Goal: Information Seeking & Learning: Find specific fact

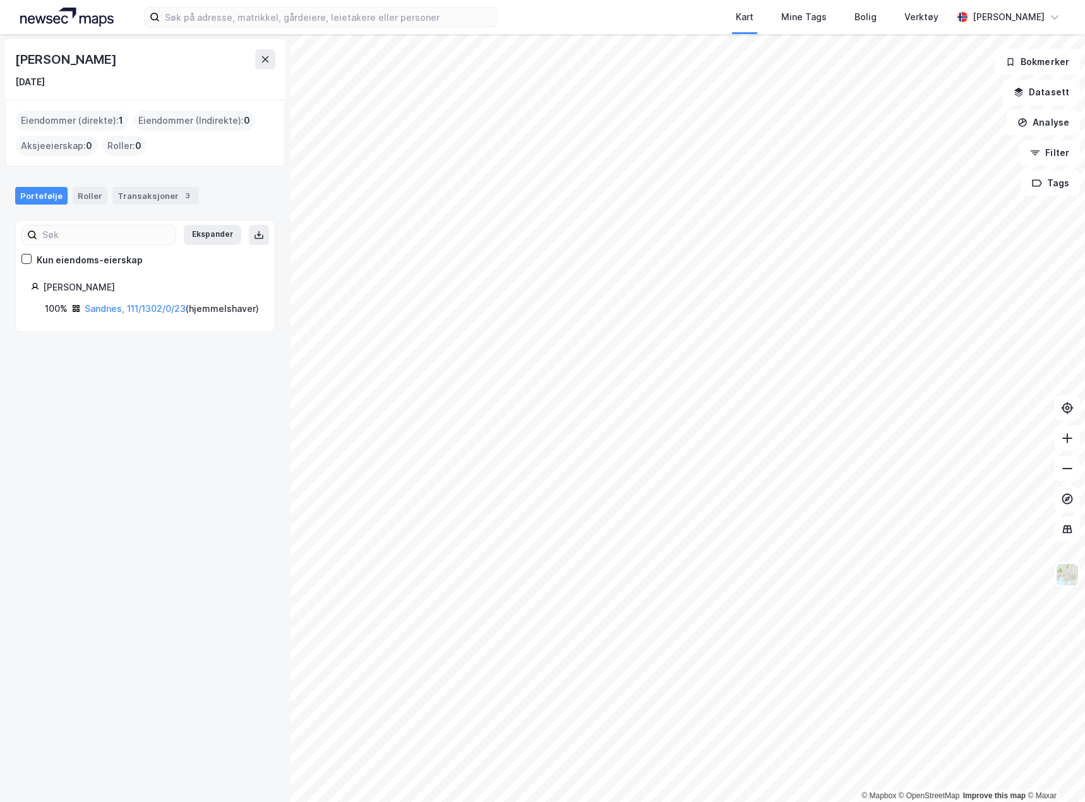
click at [274, 33] on div "Kart Mine Tags Bolig Verktøy [PERSON_NAME] © Mapbox © OpenStreetMap Improve thi…" at bounding box center [542, 401] width 1085 height 802
click at [274, 21] on input at bounding box center [328, 17] width 337 height 19
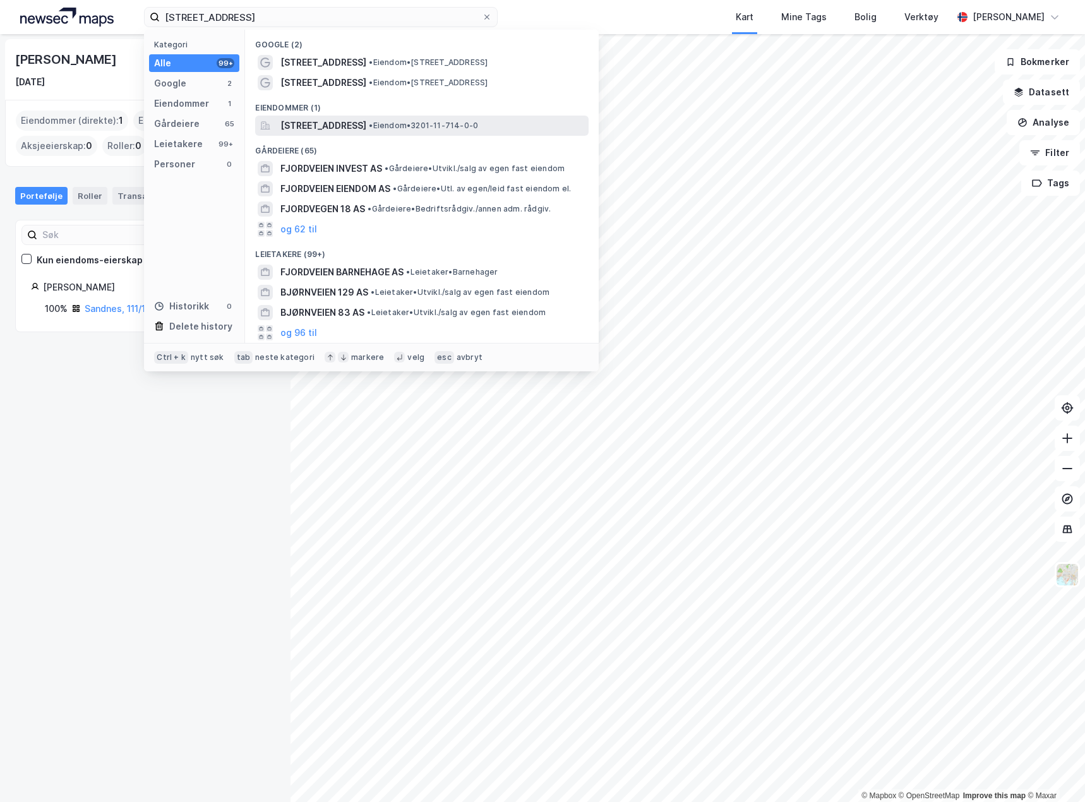
click at [366, 127] on span "[STREET_ADDRESS]" at bounding box center [323, 125] width 86 height 15
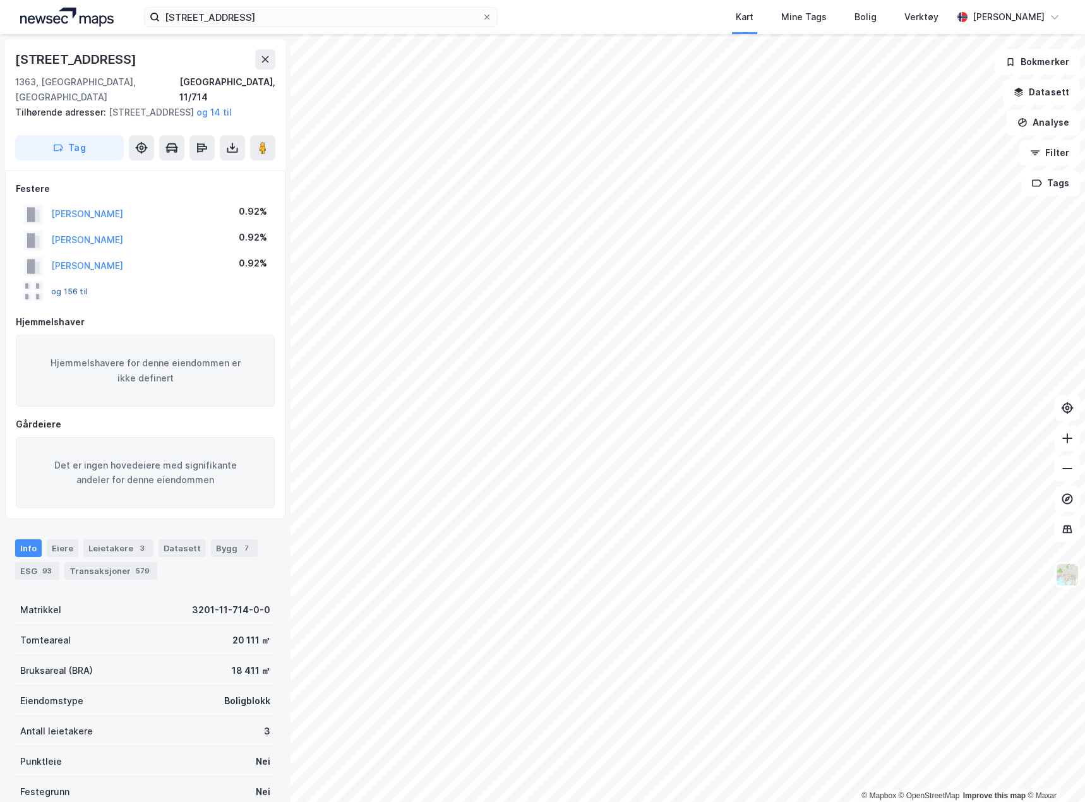
click at [0, 0] on button "og 156 til" at bounding box center [0, 0] width 0 height 0
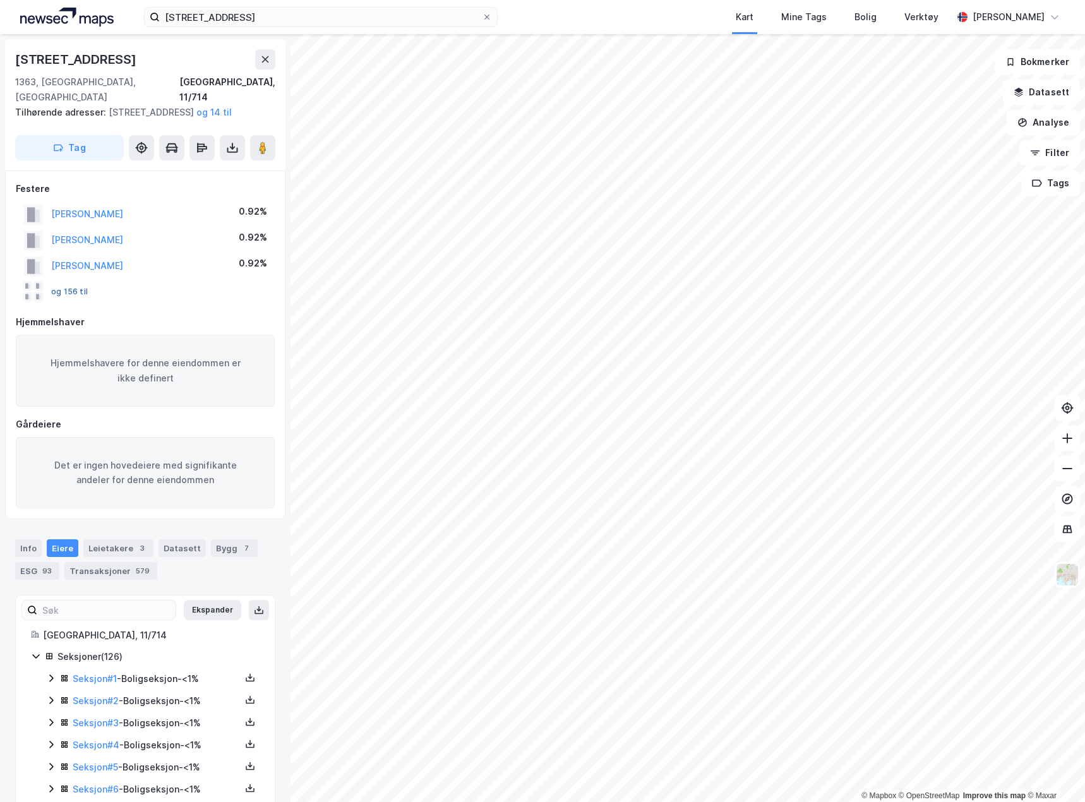
scroll to position [365, 0]
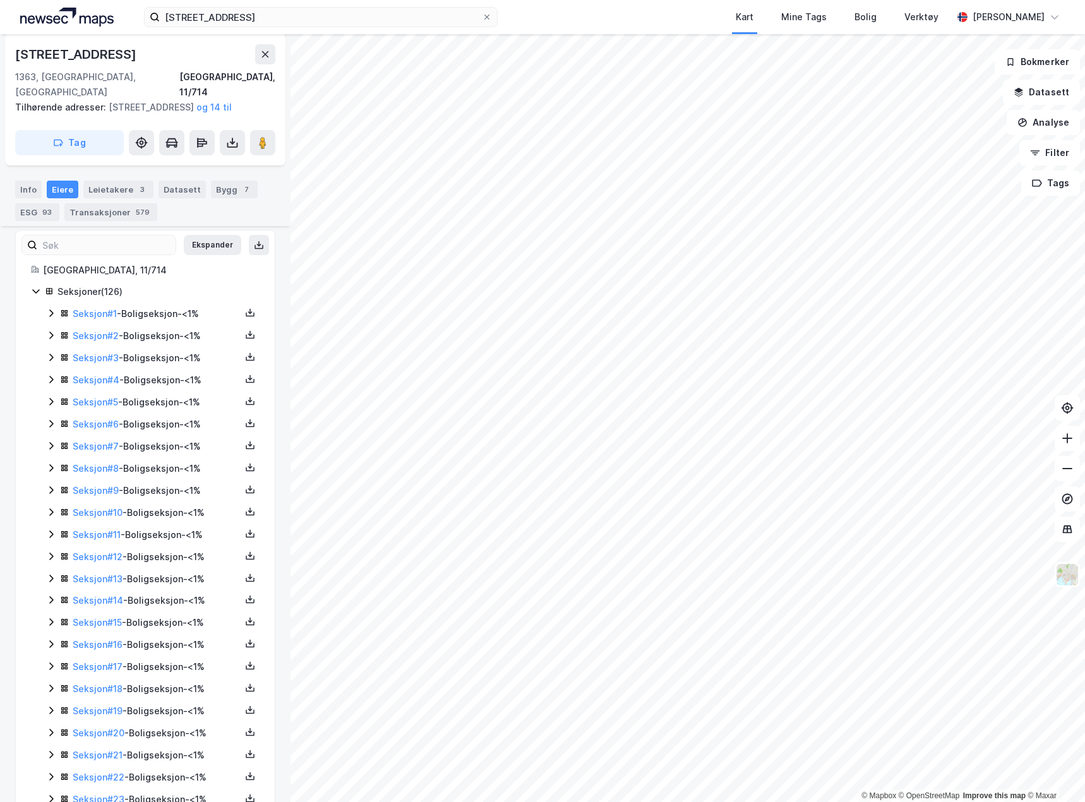
click at [48, 313] on icon at bounding box center [51, 313] width 10 height 10
click at [49, 334] on icon at bounding box center [51, 335] width 10 height 10
click at [49, 354] on icon at bounding box center [51, 357] width 10 height 10
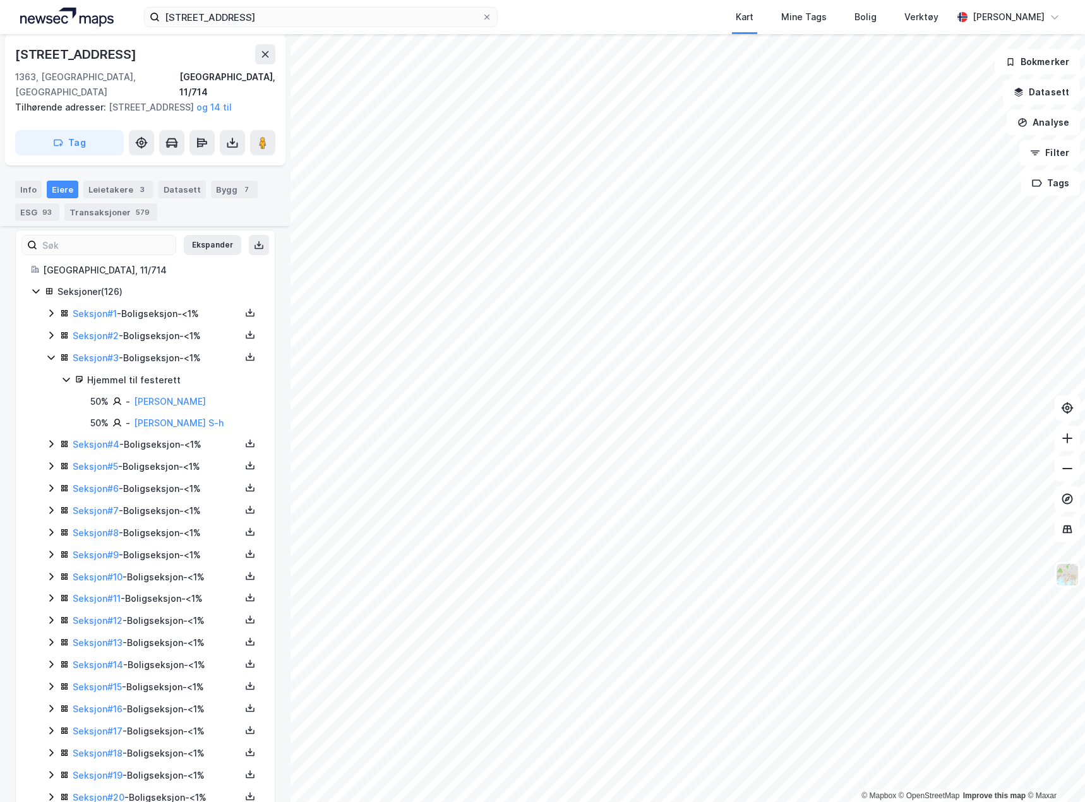
click at [49, 354] on icon at bounding box center [51, 357] width 10 height 10
click at [49, 378] on icon at bounding box center [51, 379] width 10 height 10
click at [51, 396] on div "Seksjon # 5 - Boligseksjon - <1%" at bounding box center [152, 403] width 213 height 16
click at [51, 401] on icon at bounding box center [51, 401] width 10 height 10
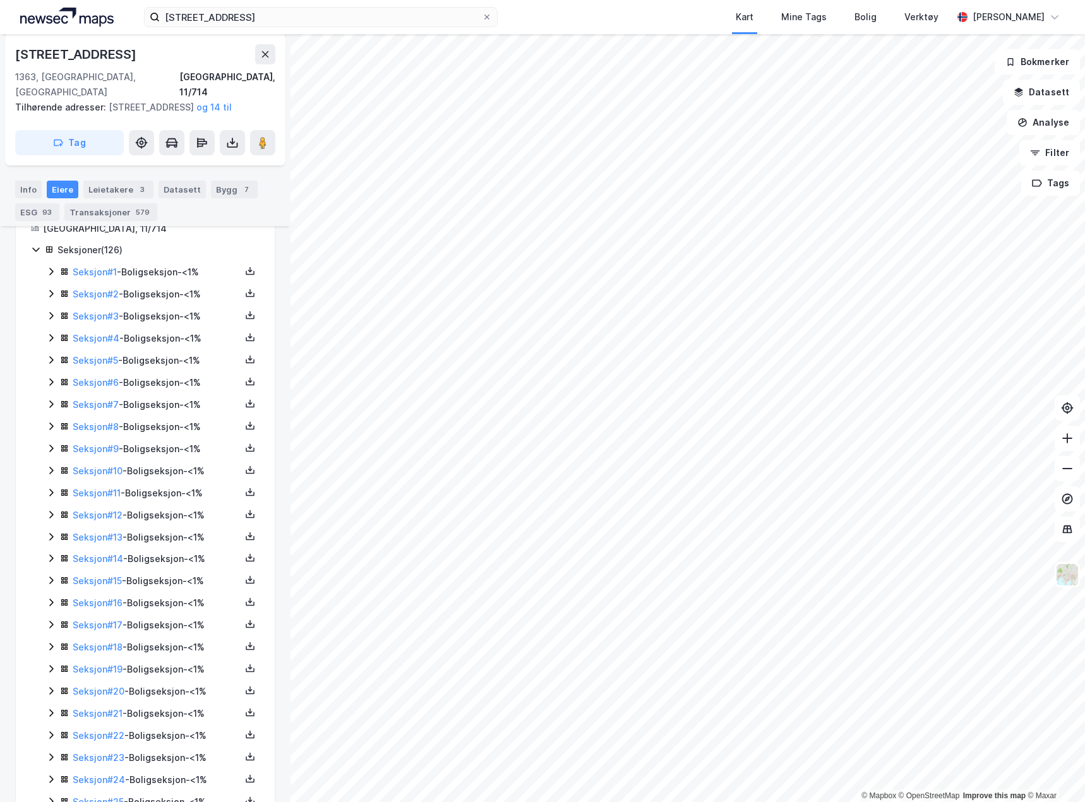
scroll to position [428, 0]
click at [52, 362] on icon at bounding box center [51, 360] width 10 height 10
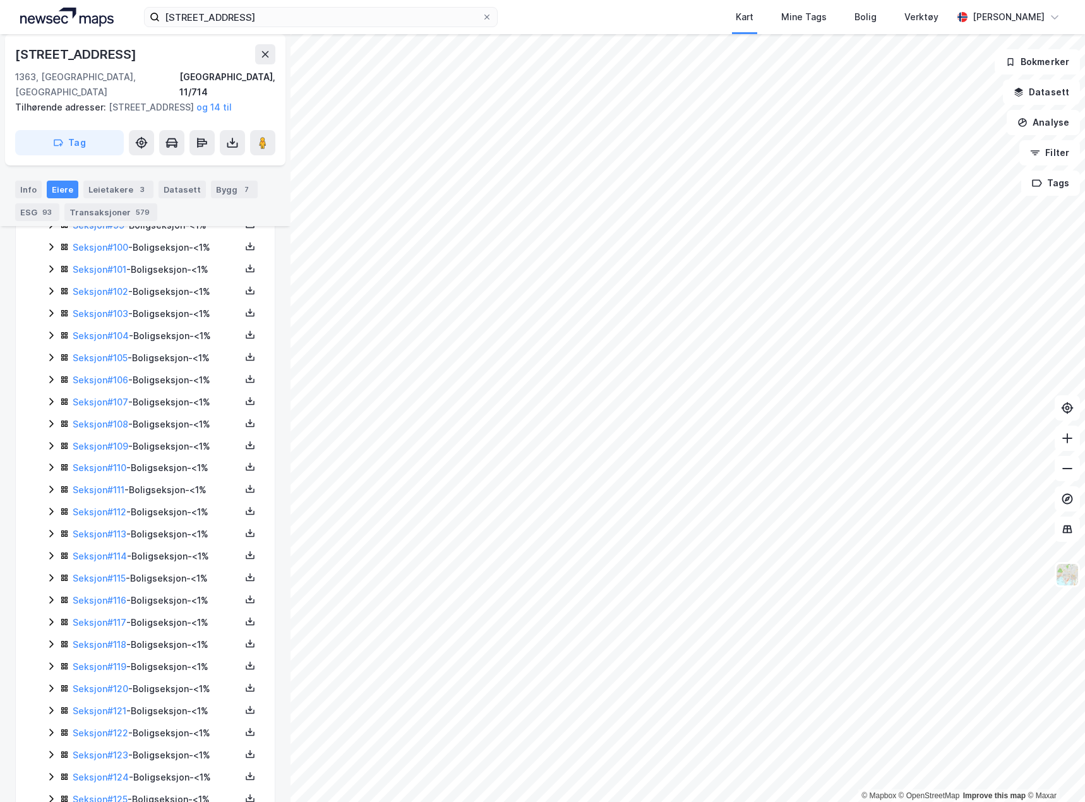
scroll to position [2673, 0]
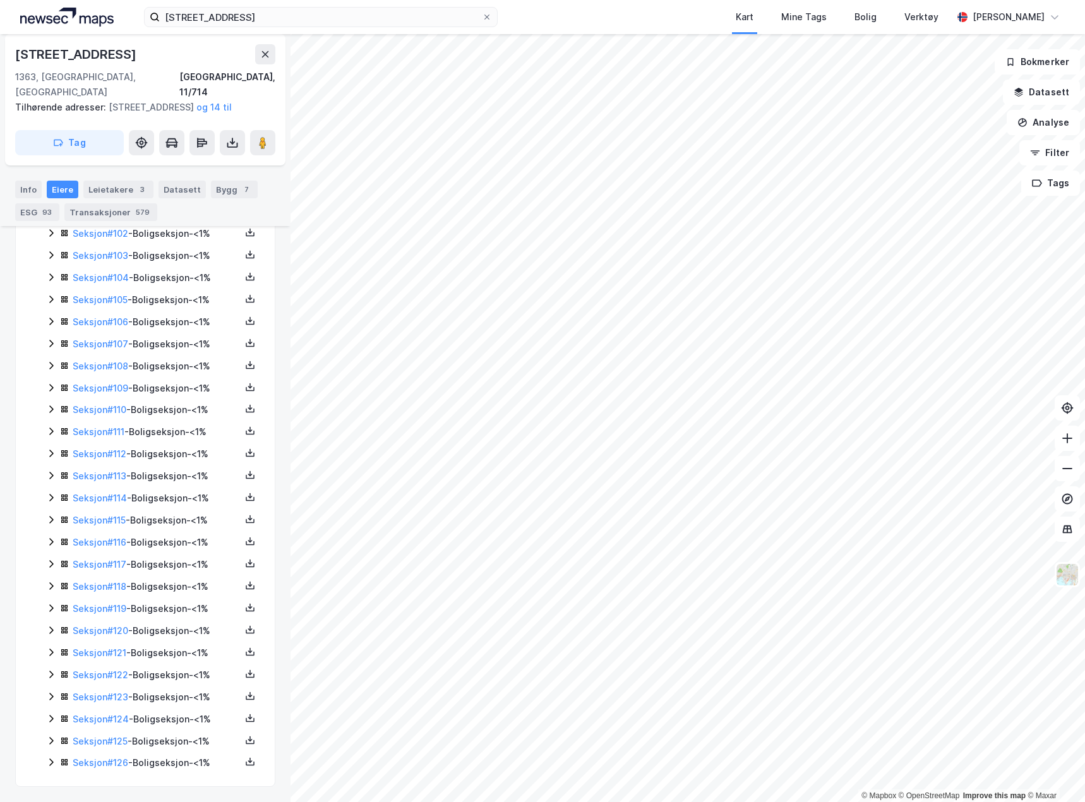
click at [51, 540] on icon at bounding box center [51, 542] width 10 height 10
click at [52, 519] on icon at bounding box center [51, 520] width 4 height 8
click at [52, 519] on icon at bounding box center [51, 519] width 10 height 10
click at [51, 519] on icon at bounding box center [51, 519] width 10 height 10
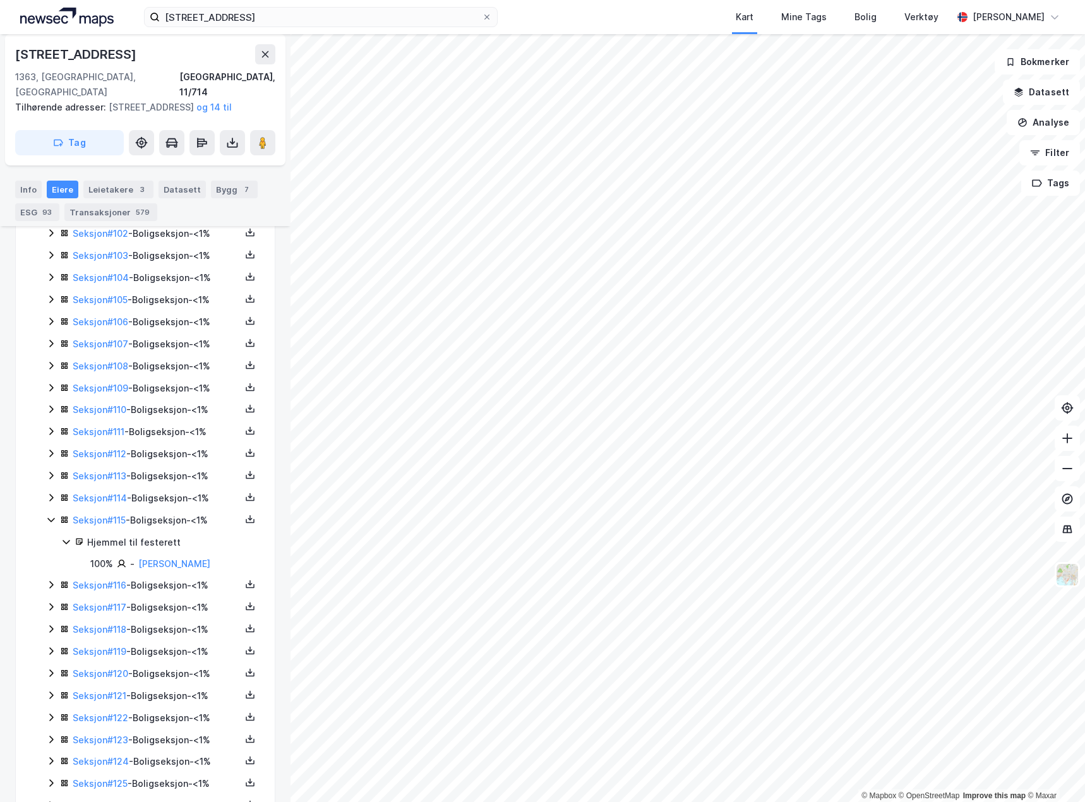
click at [51, 519] on icon at bounding box center [51, 519] width 10 height 10
click at [51, 499] on icon at bounding box center [51, 497] width 10 height 10
click at [51, 476] on icon at bounding box center [51, 475] width 10 height 10
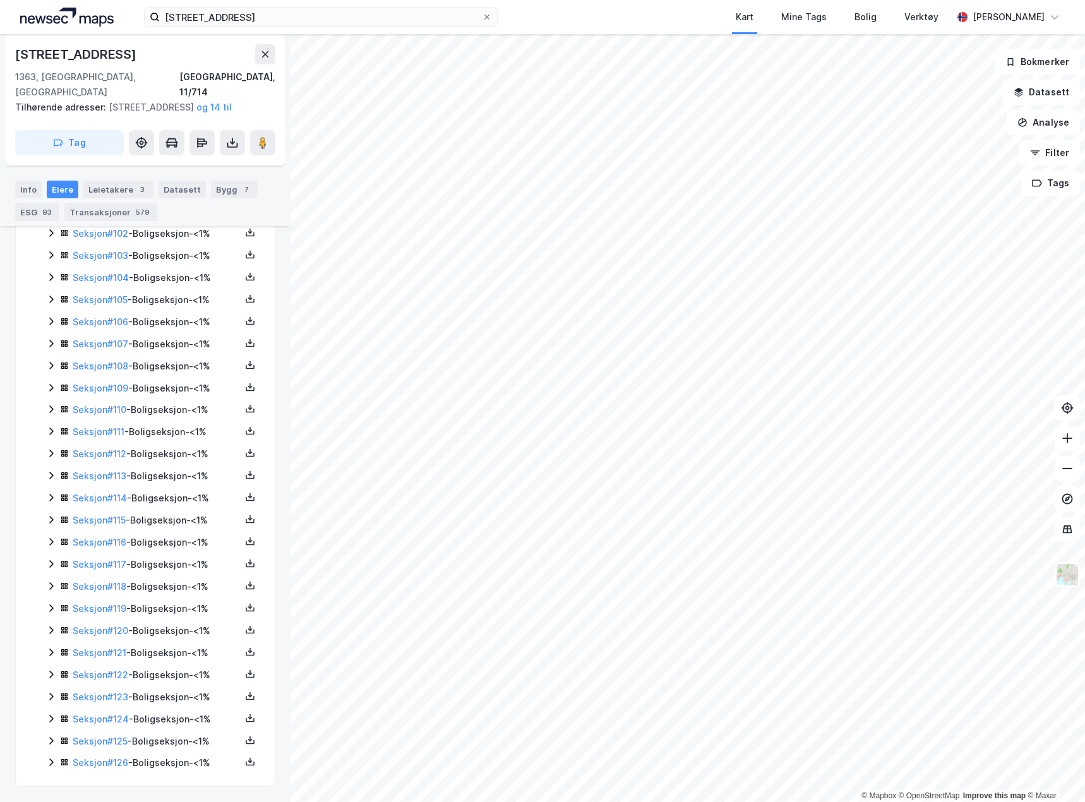
click at [54, 453] on icon at bounding box center [51, 453] width 10 height 10
click at [54, 453] on icon at bounding box center [50, 454] width 7 height 4
click at [51, 432] on icon at bounding box center [51, 431] width 10 height 10
click at [47, 407] on icon at bounding box center [51, 409] width 10 height 10
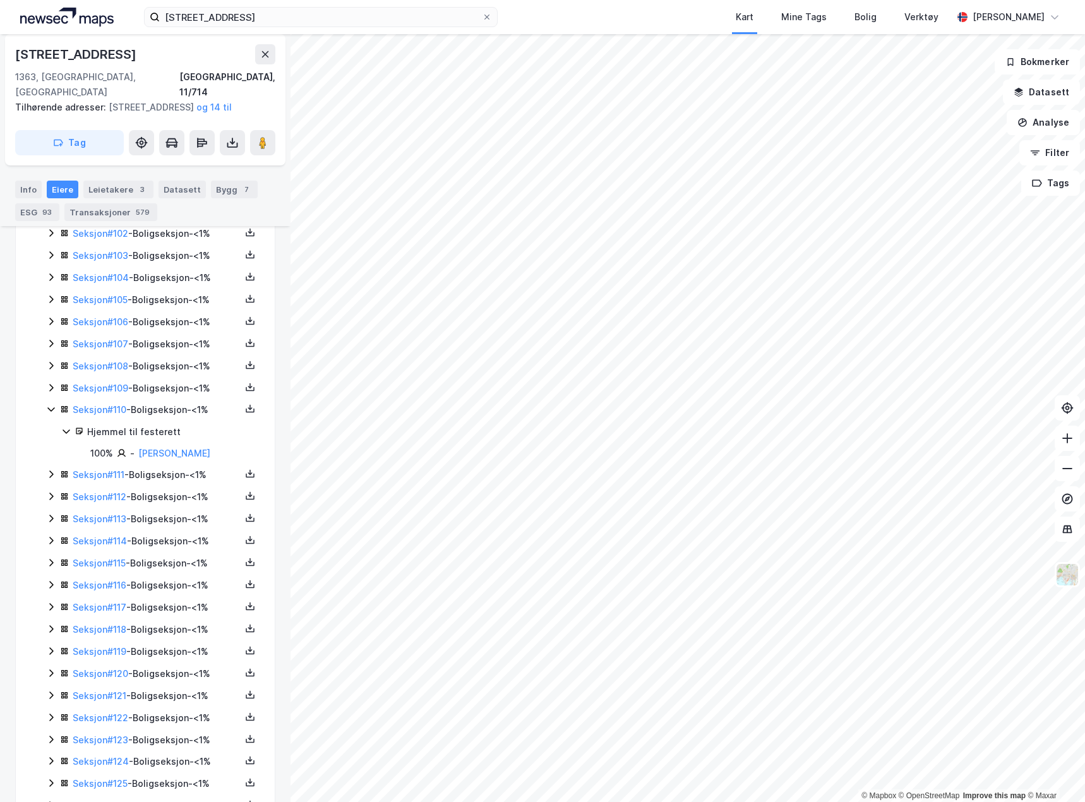
click at [47, 408] on icon at bounding box center [51, 409] width 10 height 10
click at [50, 388] on icon at bounding box center [51, 388] width 10 height 10
click at [50, 388] on icon at bounding box center [50, 388] width 7 height 4
click at [54, 365] on icon at bounding box center [51, 365] width 10 height 10
click at [52, 365] on icon at bounding box center [51, 365] width 10 height 10
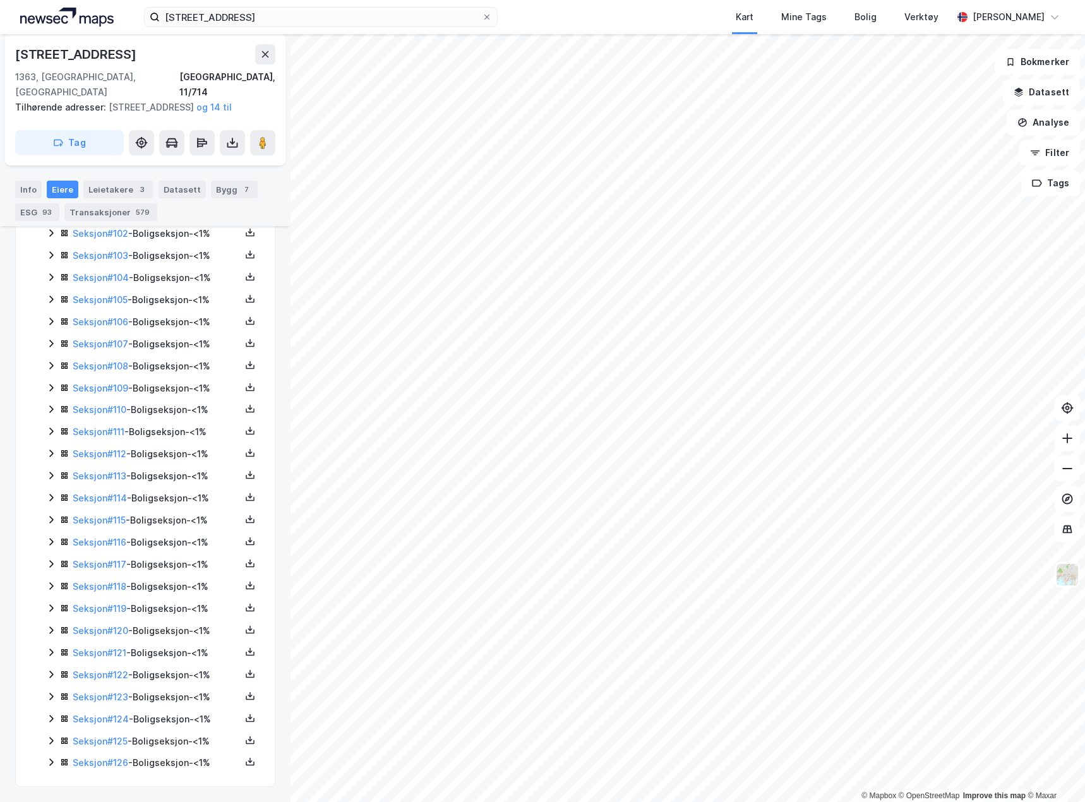
click at [52, 347] on icon at bounding box center [51, 343] width 10 height 10
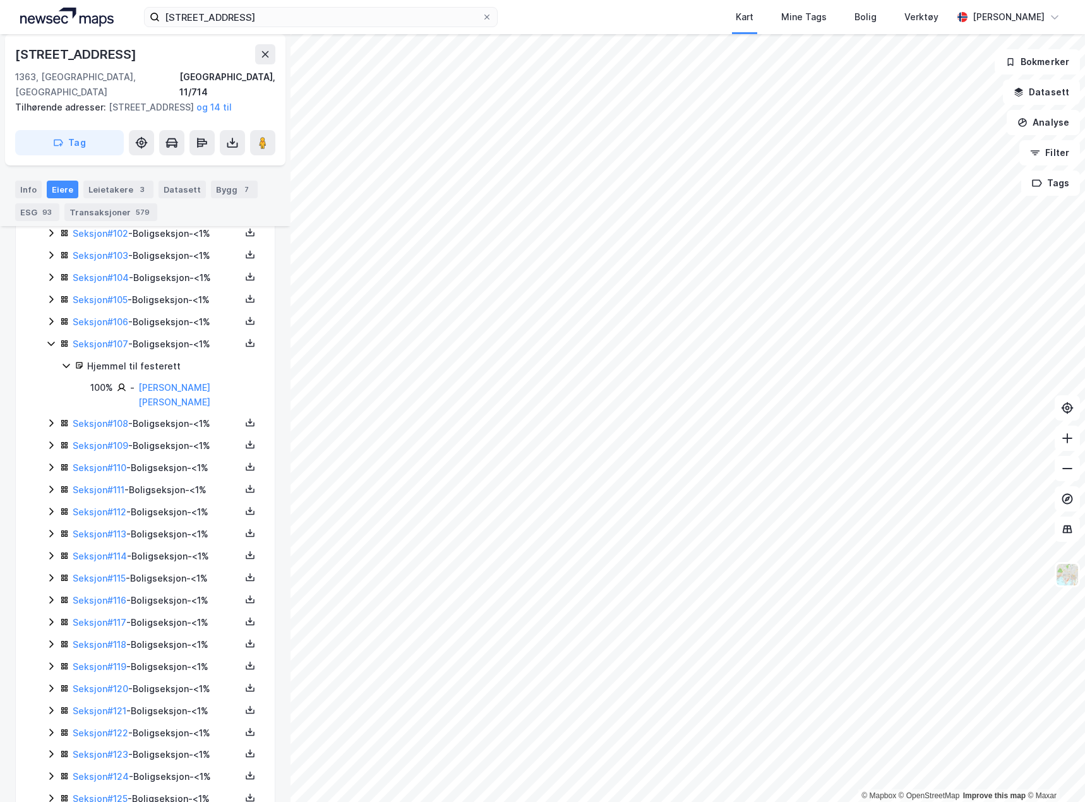
click at [51, 346] on icon at bounding box center [51, 343] width 10 height 10
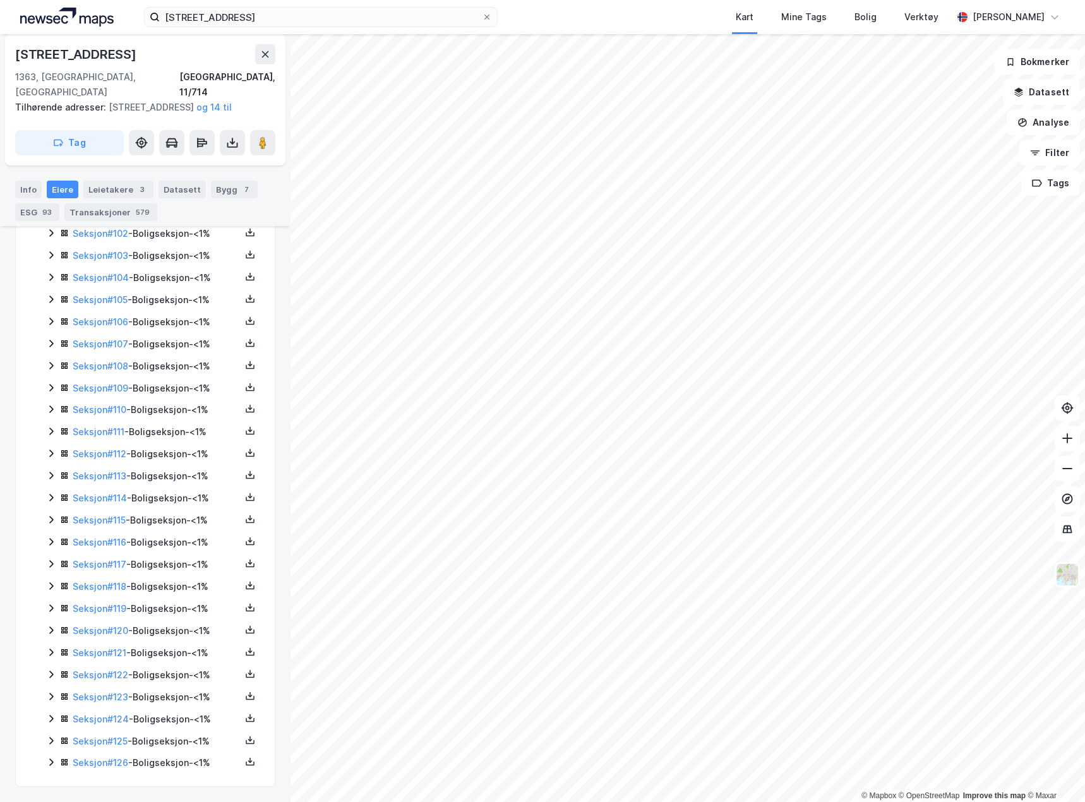
click at [52, 323] on icon at bounding box center [51, 321] width 10 height 10
click at [50, 298] on icon at bounding box center [51, 299] width 10 height 10
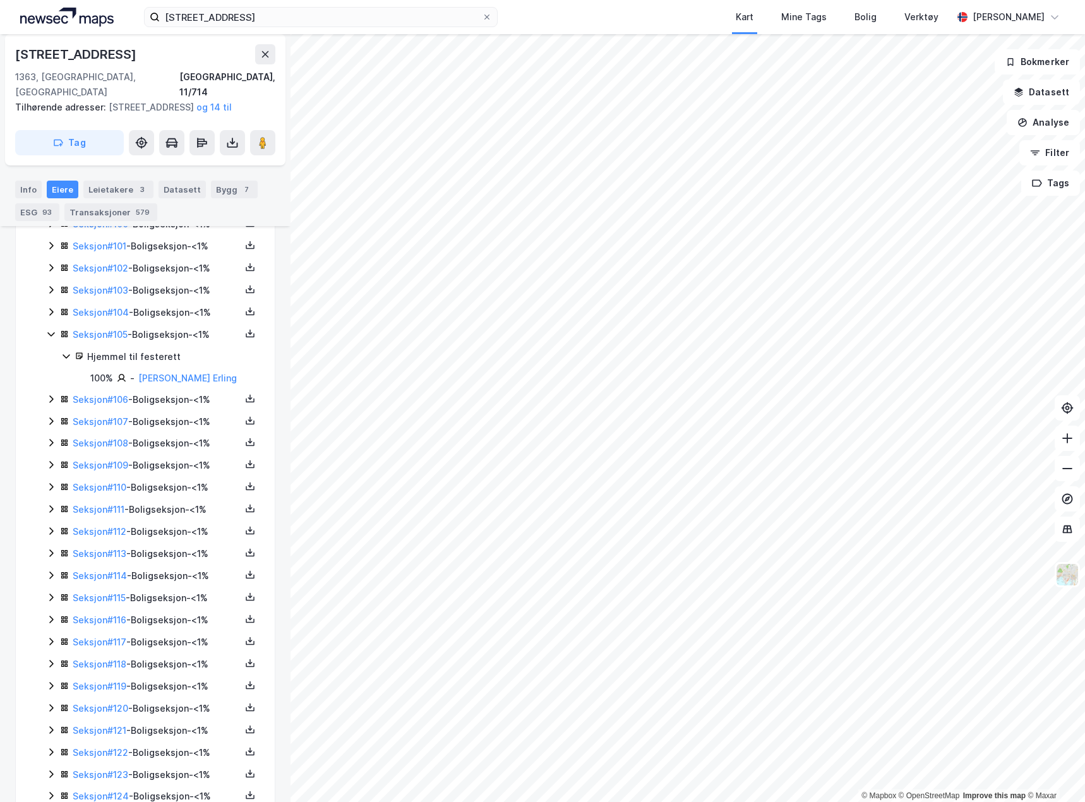
scroll to position [2610, 0]
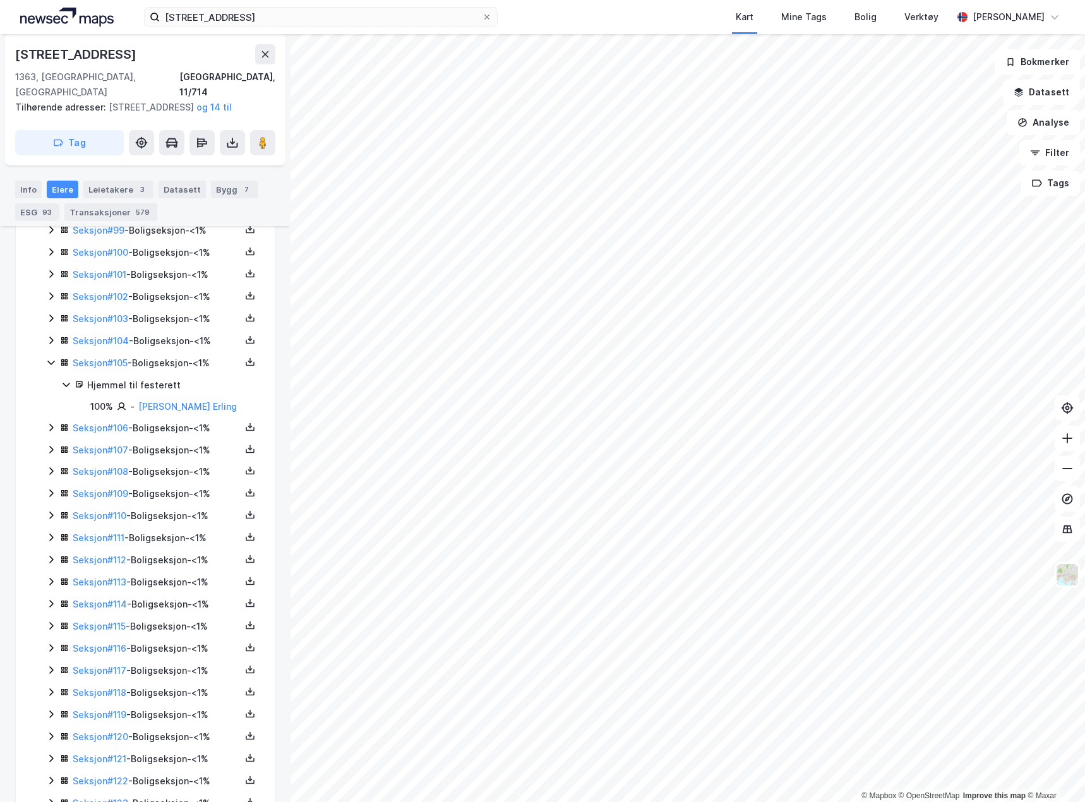
click at [52, 340] on icon at bounding box center [51, 340] width 4 height 8
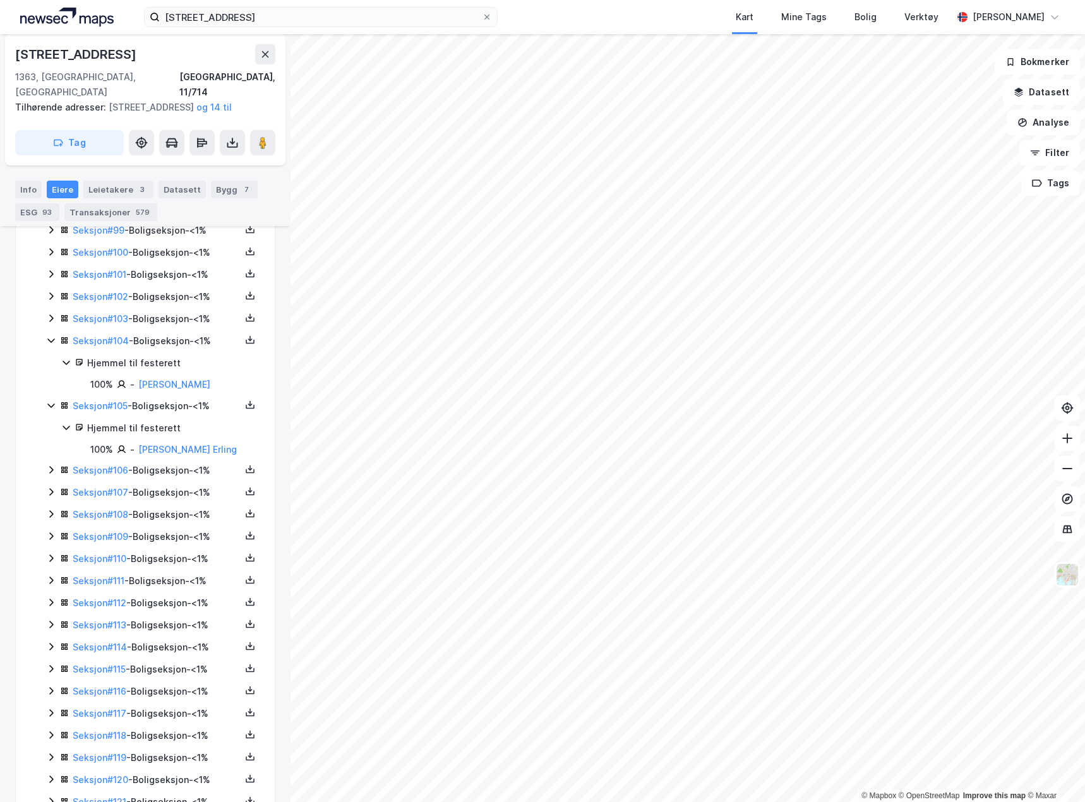
click at [50, 318] on icon at bounding box center [51, 318] width 10 height 10
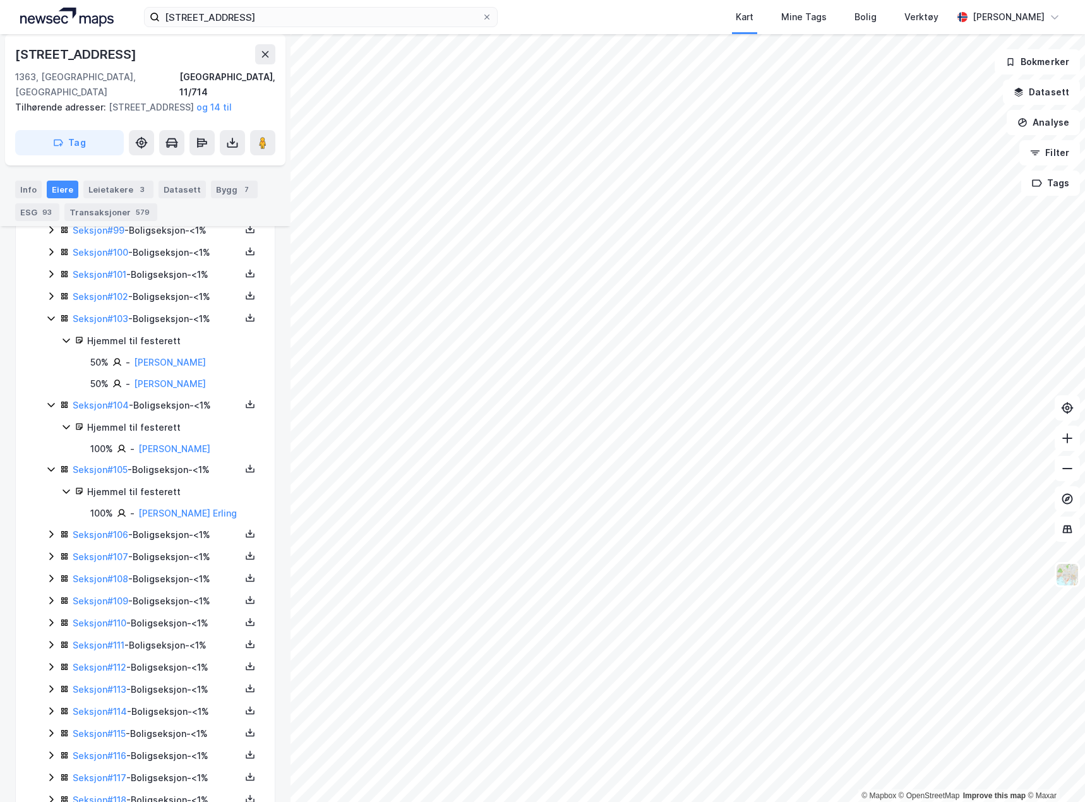
click at [50, 300] on icon at bounding box center [51, 296] width 10 height 10
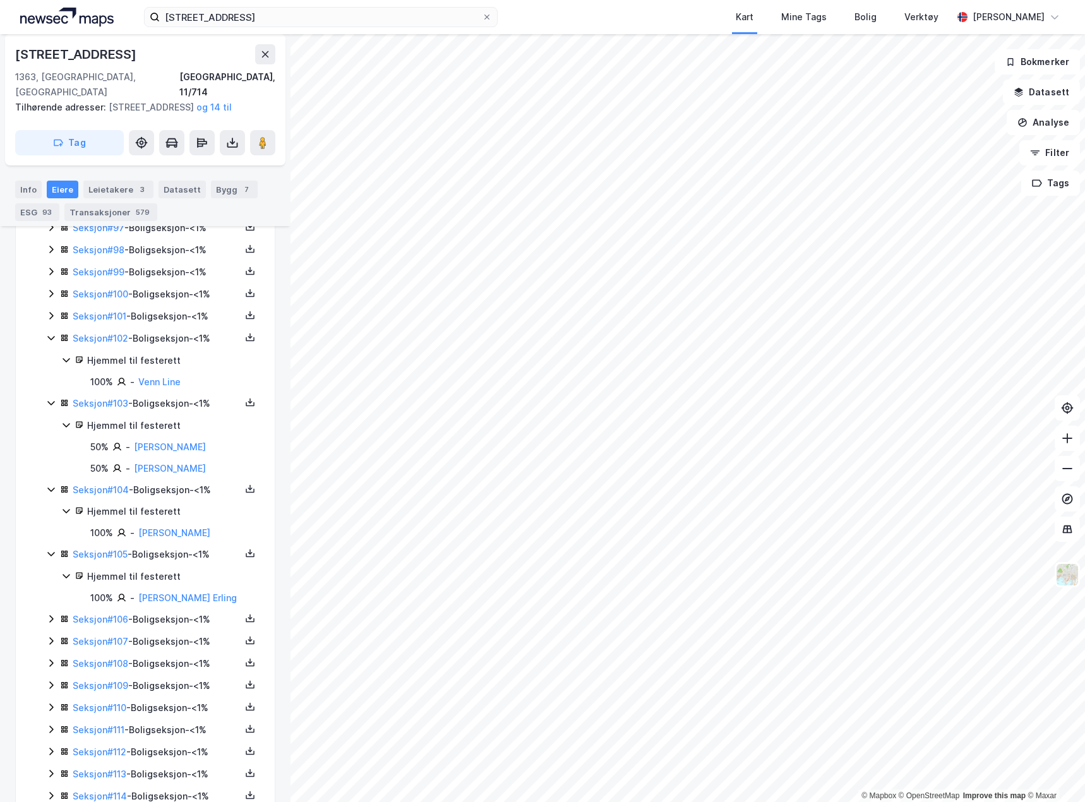
scroll to position [2547, 0]
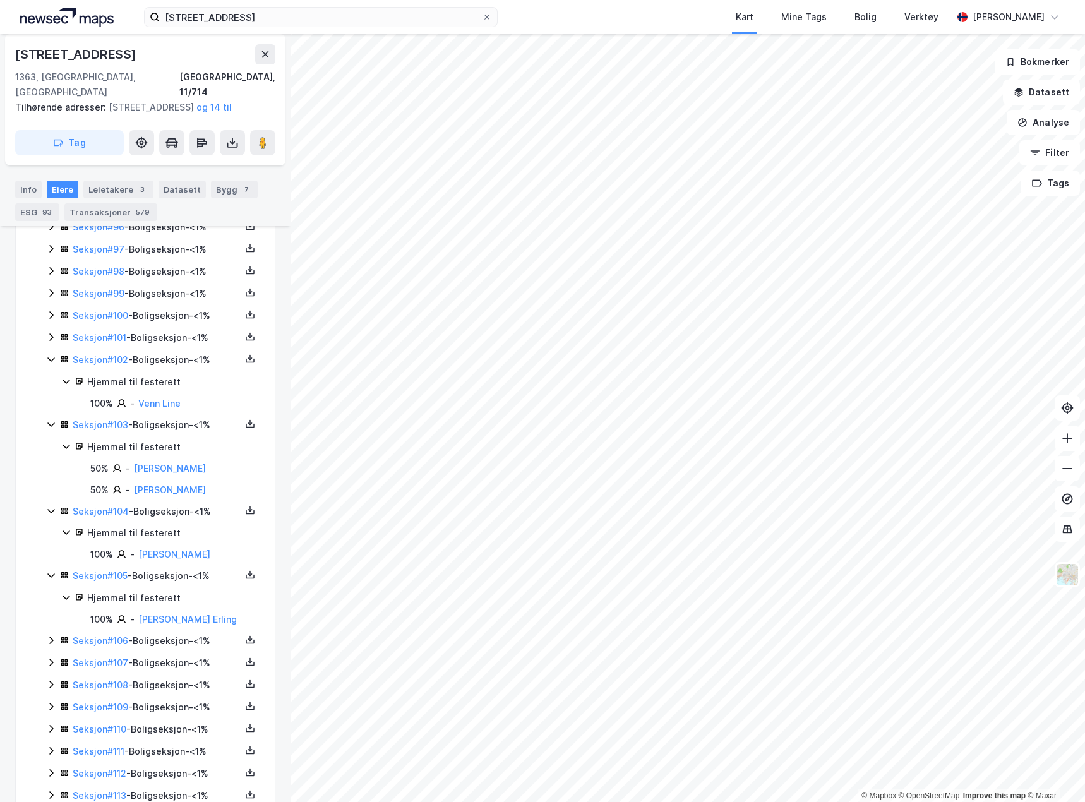
click at [52, 335] on icon at bounding box center [51, 337] width 10 height 10
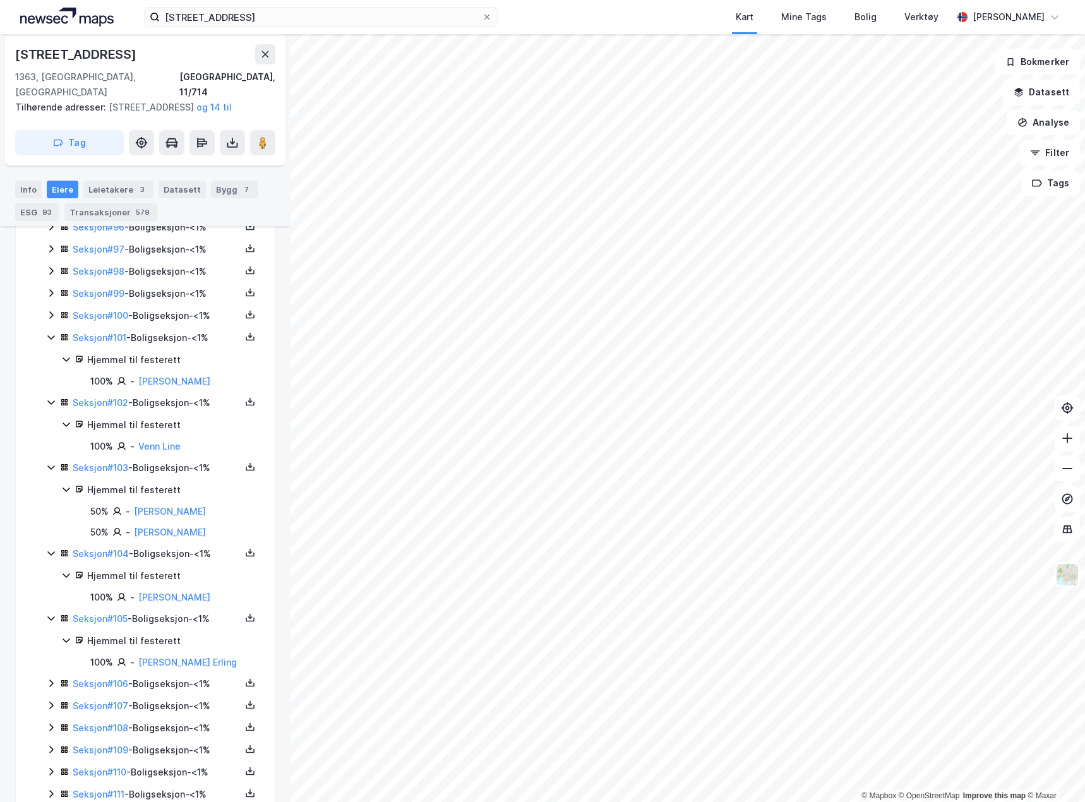
click at [52, 316] on icon at bounding box center [51, 315] width 4 height 8
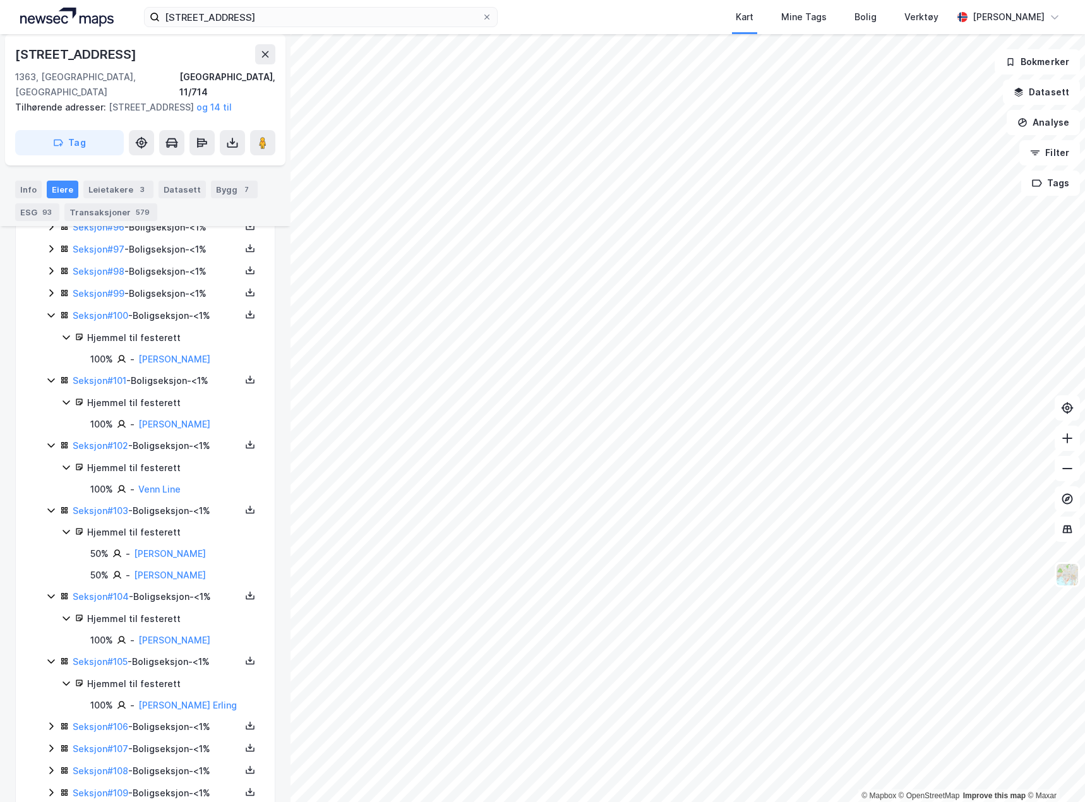
click at [52, 298] on icon at bounding box center [51, 293] width 10 height 10
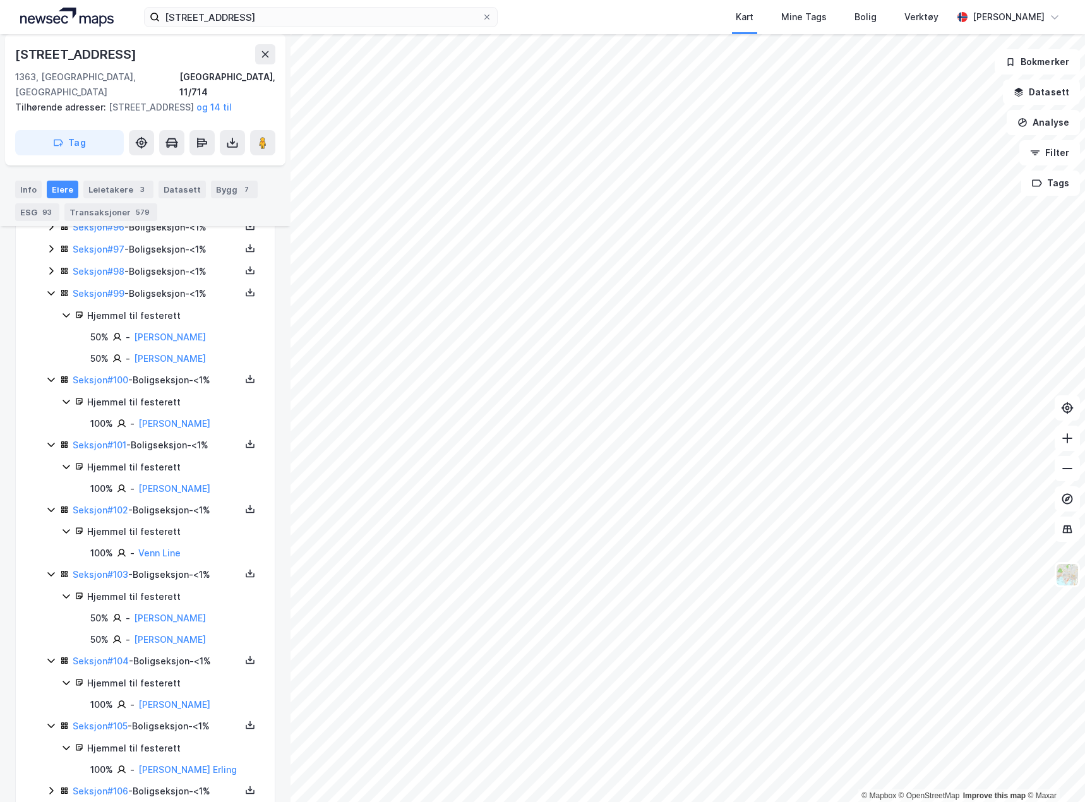
click at [47, 266] on icon at bounding box center [51, 271] width 10 height 10
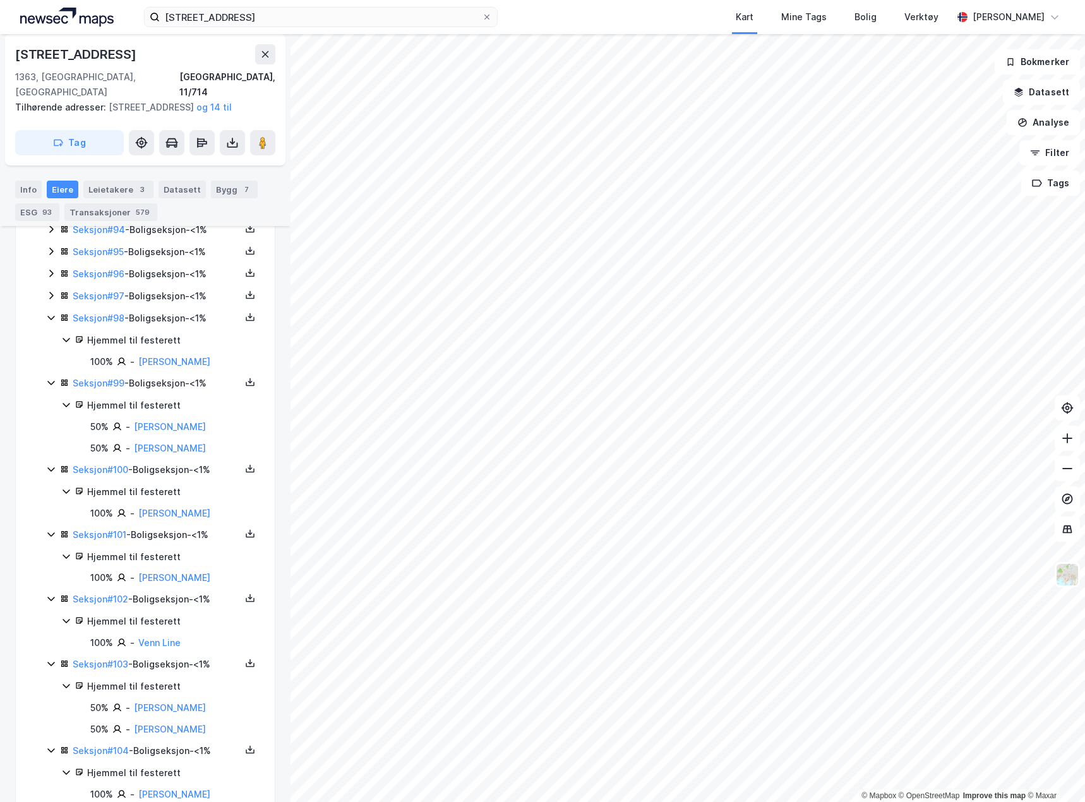
scroll to position [2483, 0]
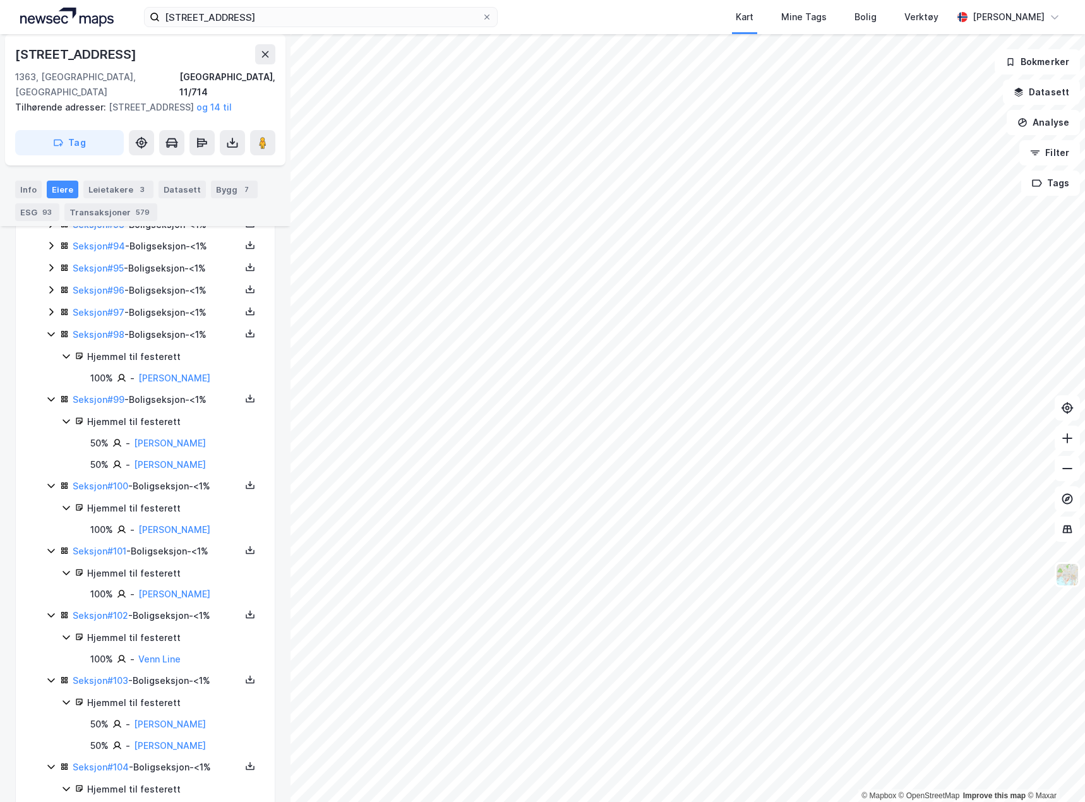
click at [48, 313] on icon at bounding box center [51, 312] width 10 height 10
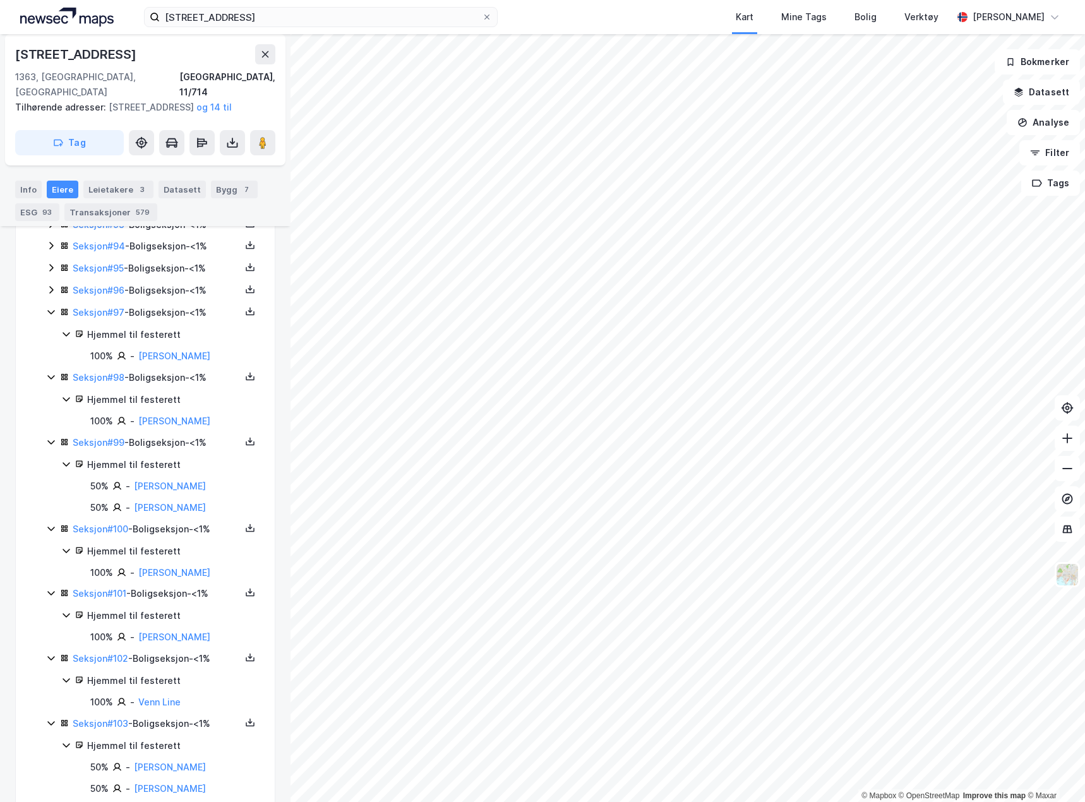
click at [52, 290] on icon at bounding box center [51, 290] width 10 height 10
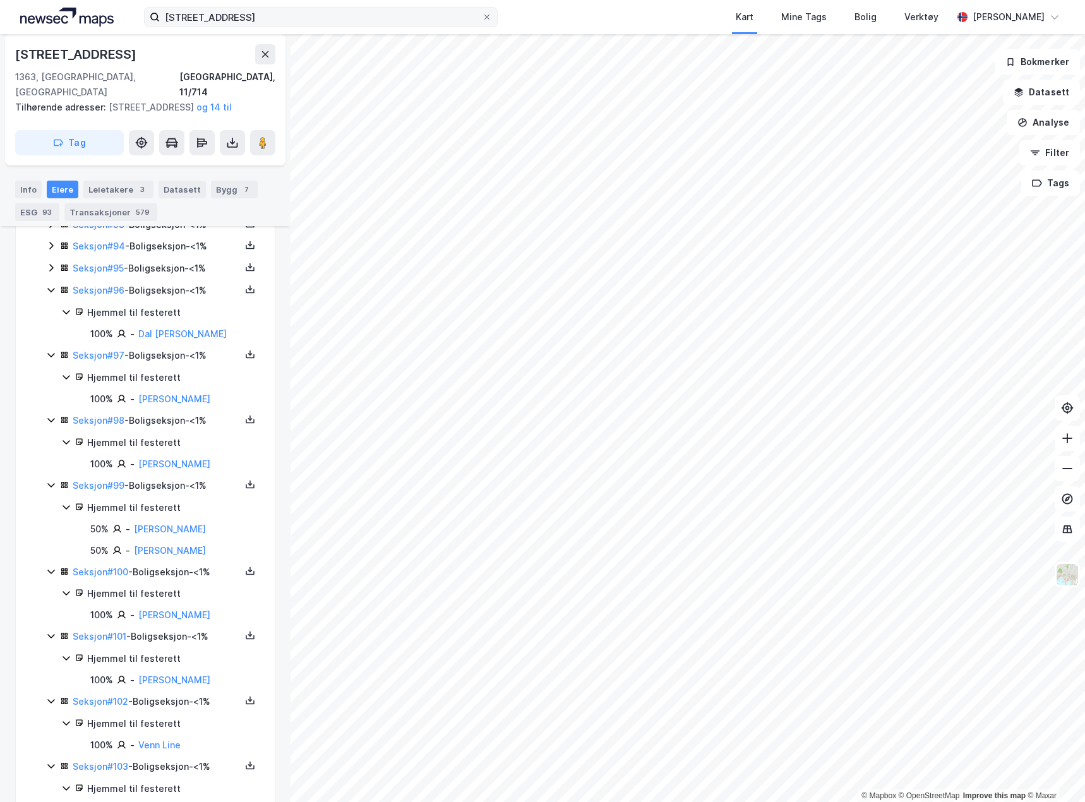
drag, startPoint x: 357, startPoint y: 28, endPoint x: 308, endPoint y: 24, distance: 48.8
click at [308, 24] on div "Fjordveien 67C Kart Mine Tags Bolig Verktøy [PERSON_NAME]" at bounding box center [542, 17] width 1085 height 34
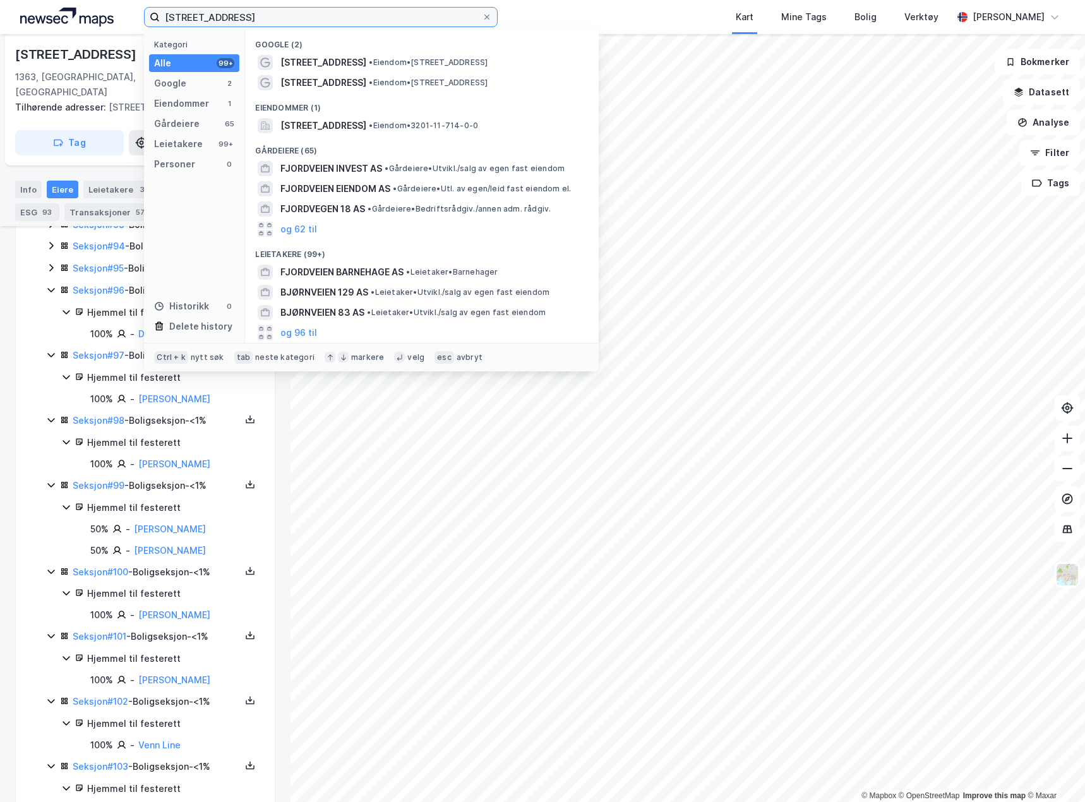
click at [309, 21] on input "[STREET_ADDRESS]" at bounding box center [321, 17] width 322 height 19
drag, startPoint x: 104, startPoint y: 12, endPoint x: 30, endPoint y: 4, distance: 74.9
click at [30, 4] on div "Fjordveien 67C Kategori Alle 99+ Google 2 Eiendommer 1 Gårdeiere 65 Leietakere …" at bounding box center [542, 17] width 1085 height 34
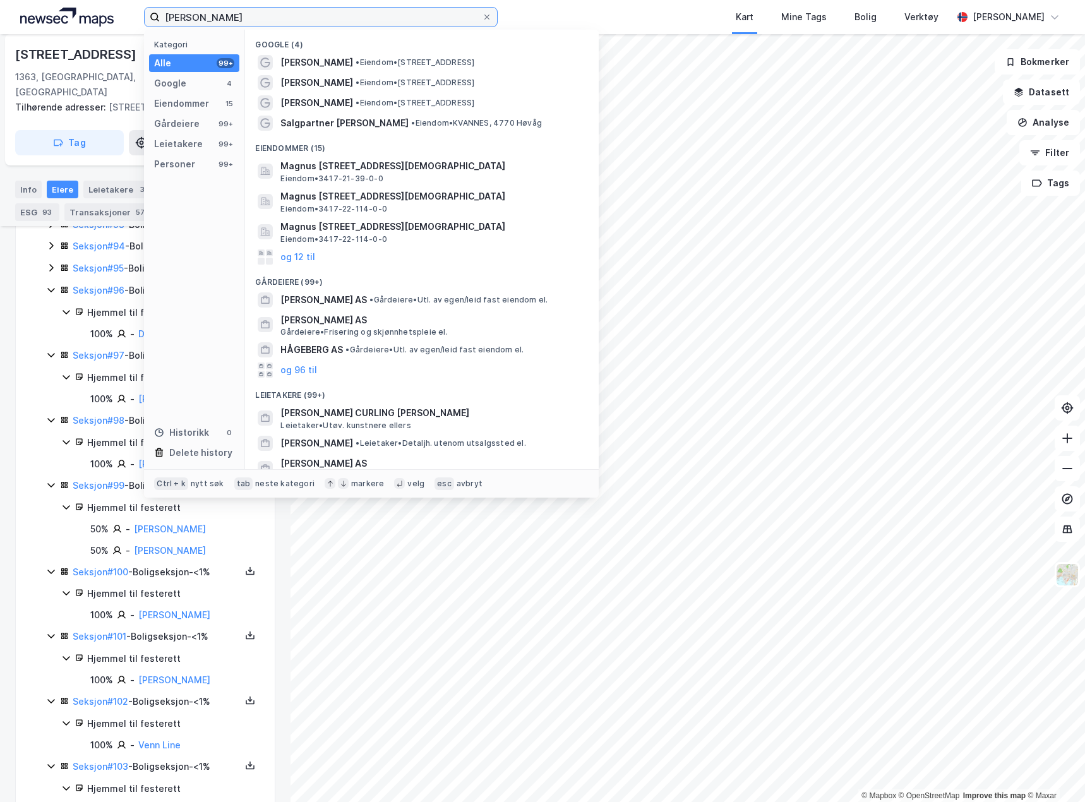
drag, startPoint x: 277, startPoint y: 18, endPoint x: 205, endPoint y: 3, distance: 72.9
click at [205, 3] on div "[PERSON_NAME] Kategori Alle 99+ Google 4 Eiendommer 15 Gårdeiere 99+ Leietakere…" at bounding box center [542, 17] width 1085 height 34
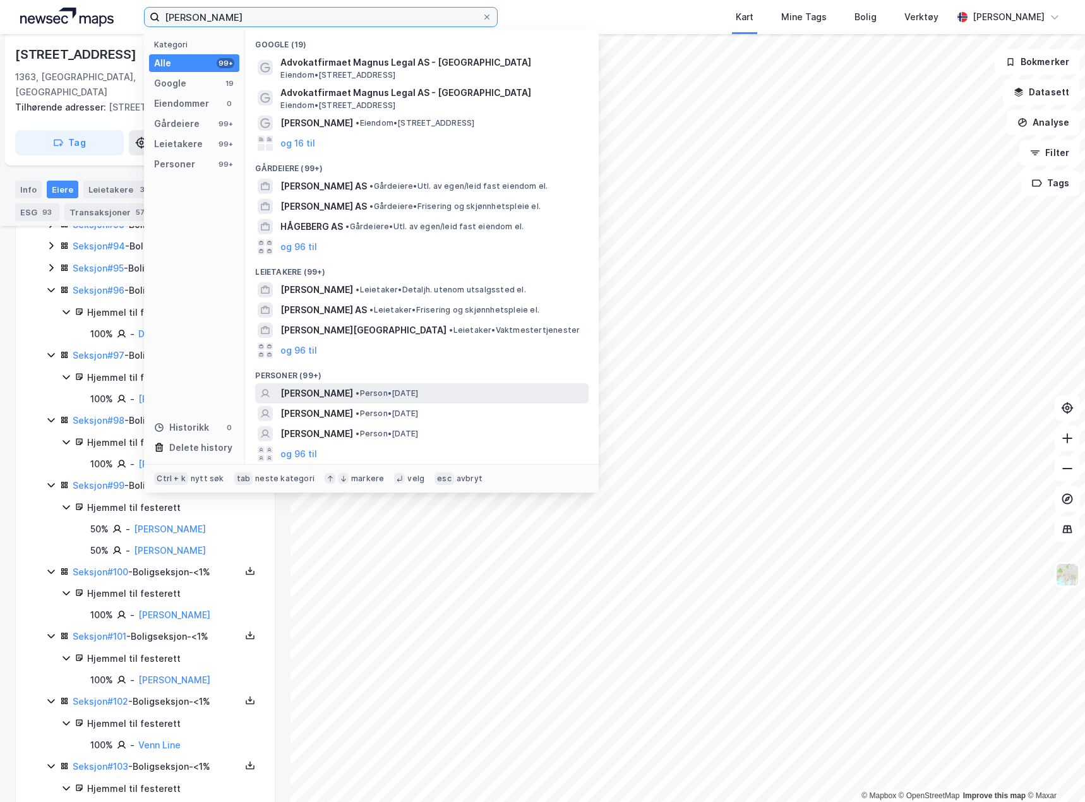
type input "[PERSON_NAME]"
click at [353, 386] on span "[PERSON_NAME]" at bounding box center [316, 393] width 73 height 15
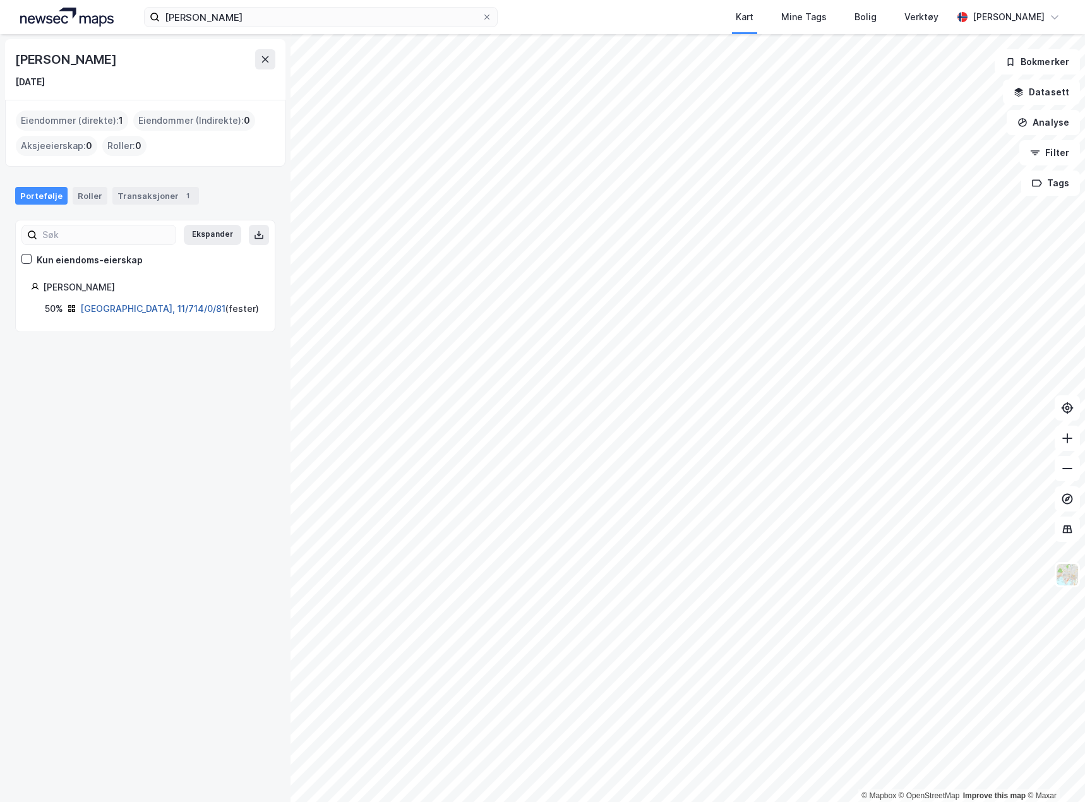
click at [146, 309] on link "[GEOGRAPHIC_DATA], 11/714/0/81" at bounding box center [152, 308] width 145 height 11
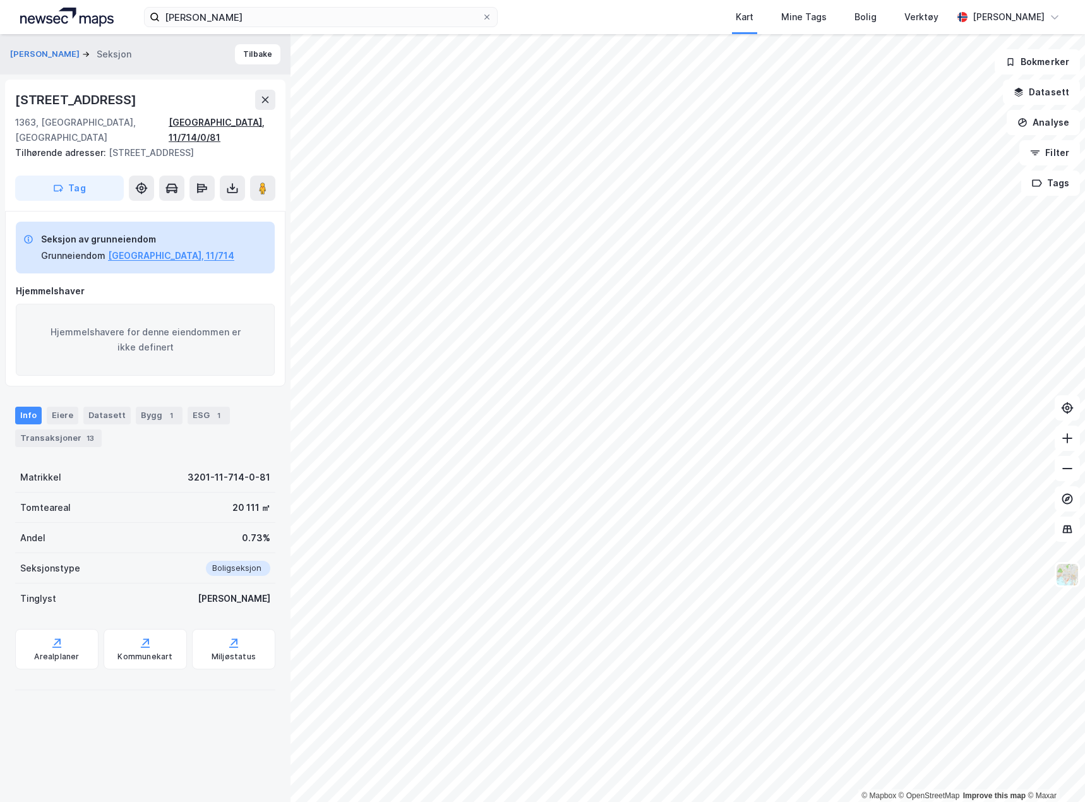
click at [226, 124] on div "[GEOGRAPHIC_DATA], 11/714/0/81" at bounding box center [222, 130] width 107 height 30
click at [65, 407] on div "Eiere" at bounding box center [63, 416] width 32 height 18
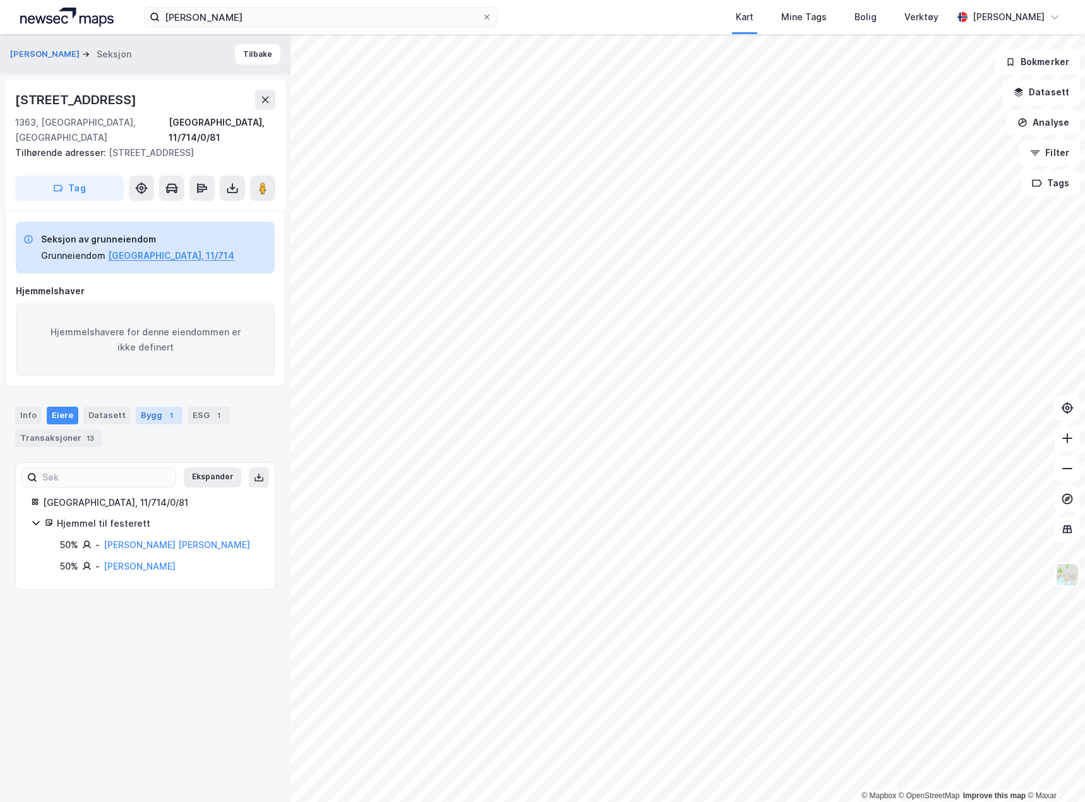
click at [145, 407] on div "Bygg 1" at bounding box center [159, 416] width 47 height 18
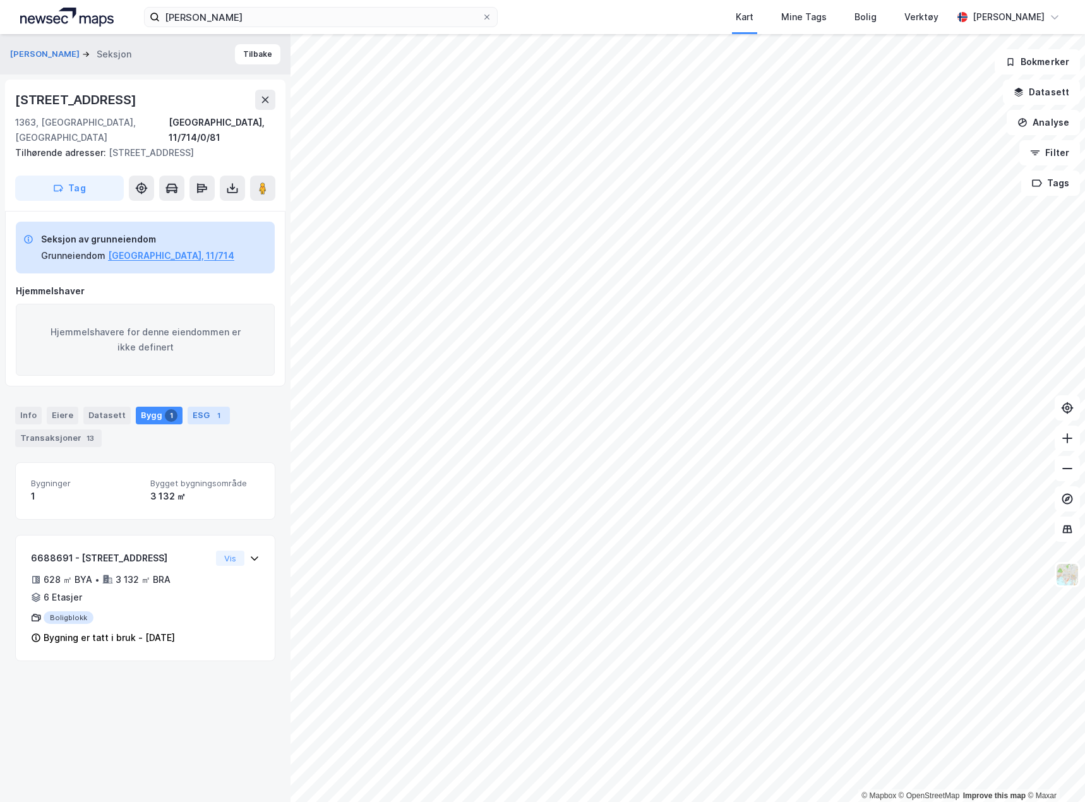
click at [191, 407] on div "ESG 1" at bounding box center [208, 416] width 42 height 18
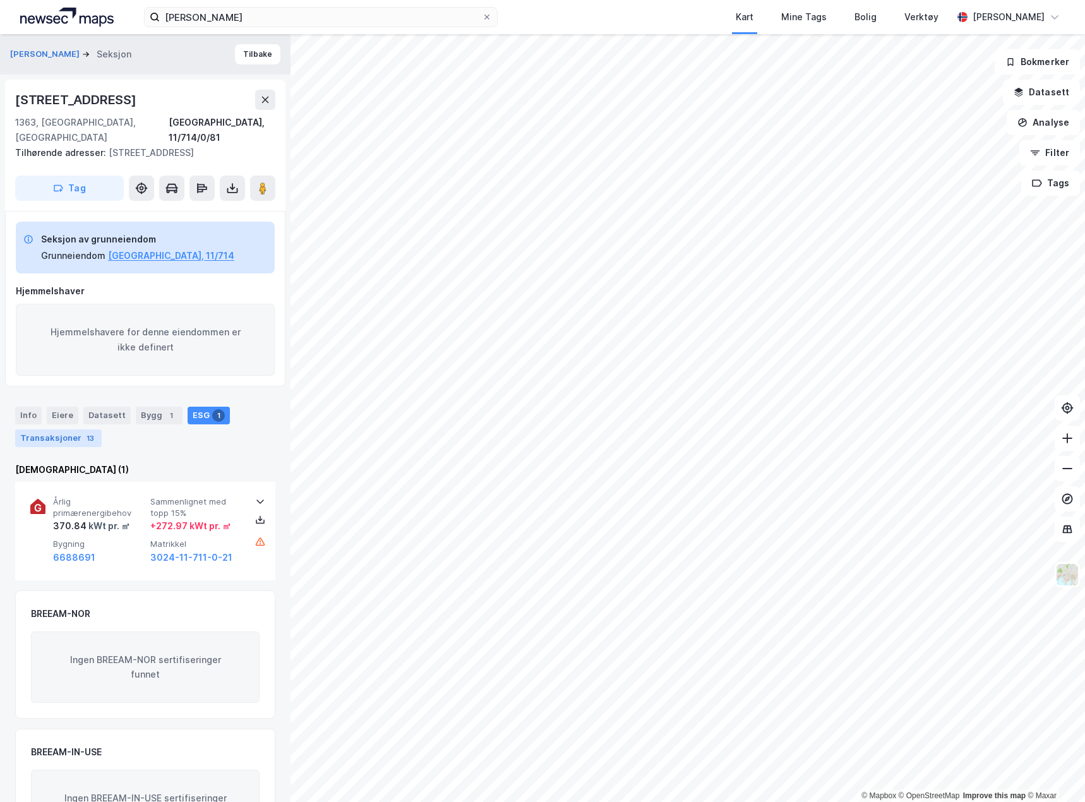
click at [74, 429] on div "Transaksjoner 13" at bounding box center [58, 438] width 86 height 18
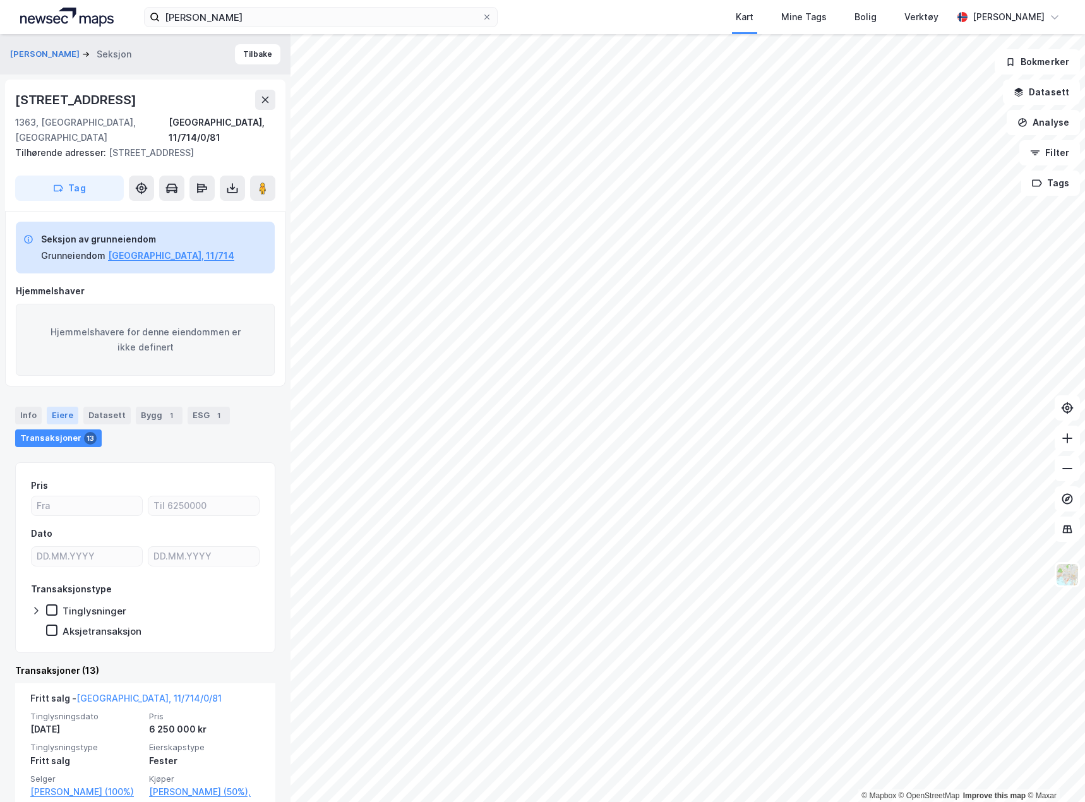
click at [59, 407] on div "Eiere" at bounding box center [63, 416] width 32 height 18
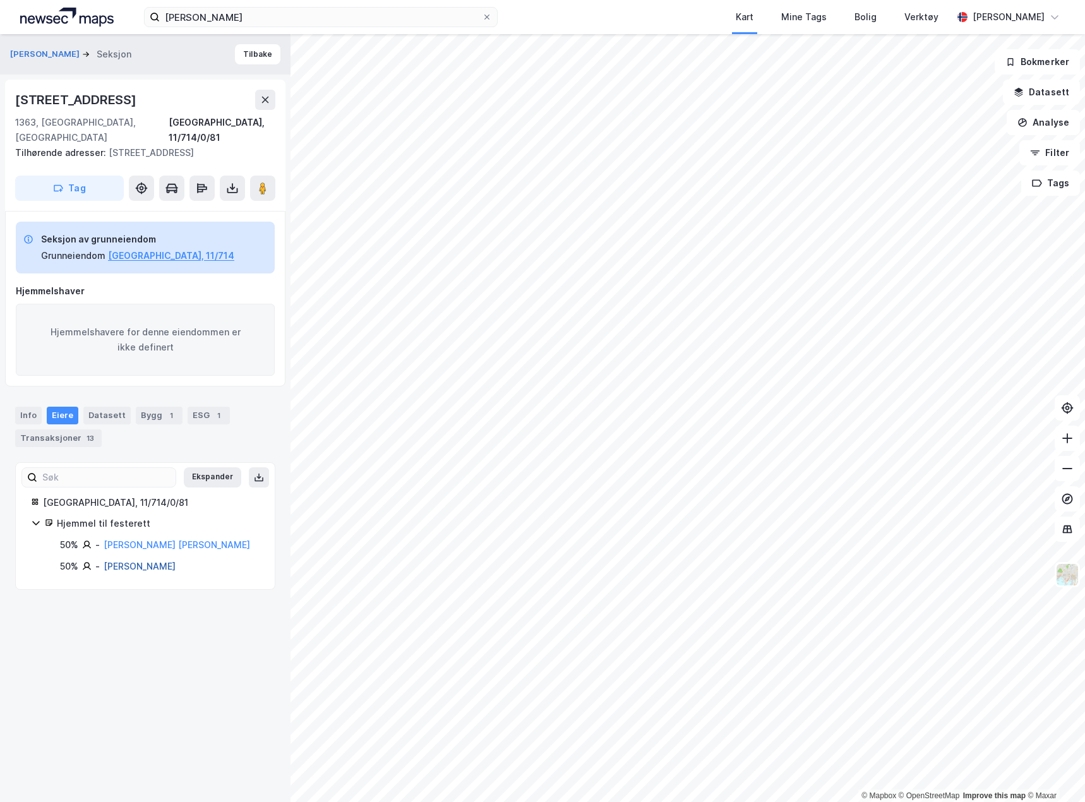
click at [152, 561] on link "[PERSON_NAME]" at bounding box center [140, 566] width 72 height 11
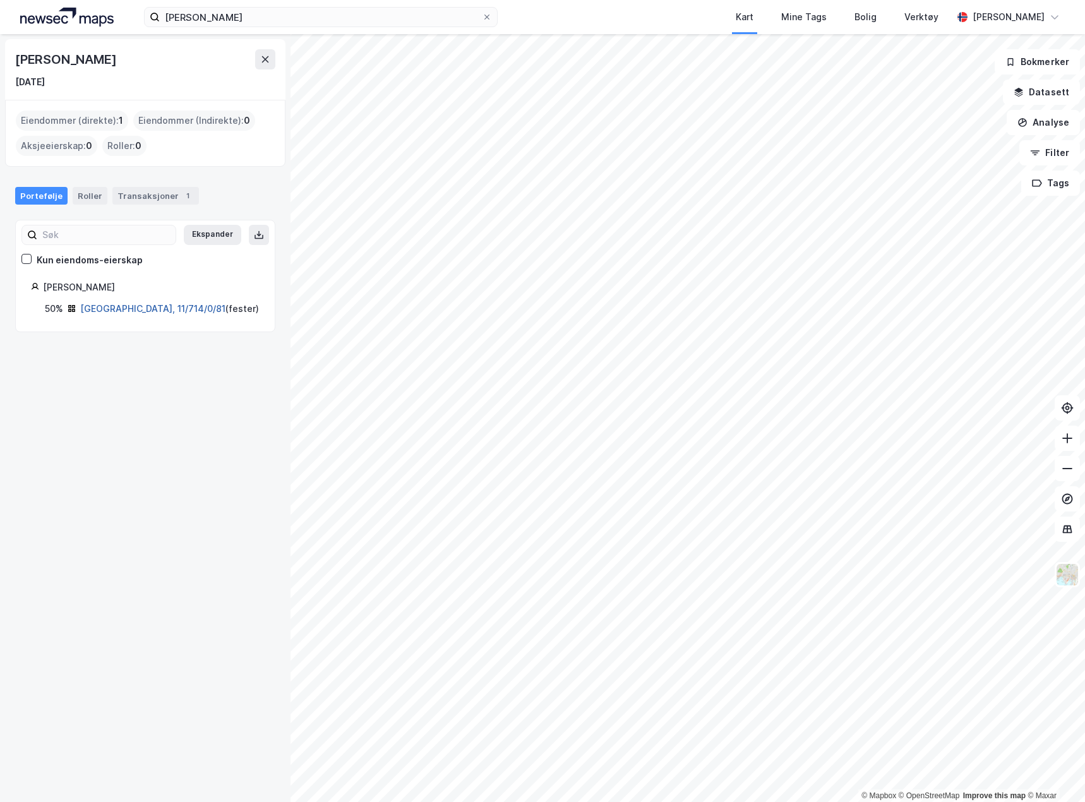
click at [114, 309] on link "[GEOGRAPHIC_DATA], 11/714/0/81" at bounding box center [152, 308] width 145 height 11
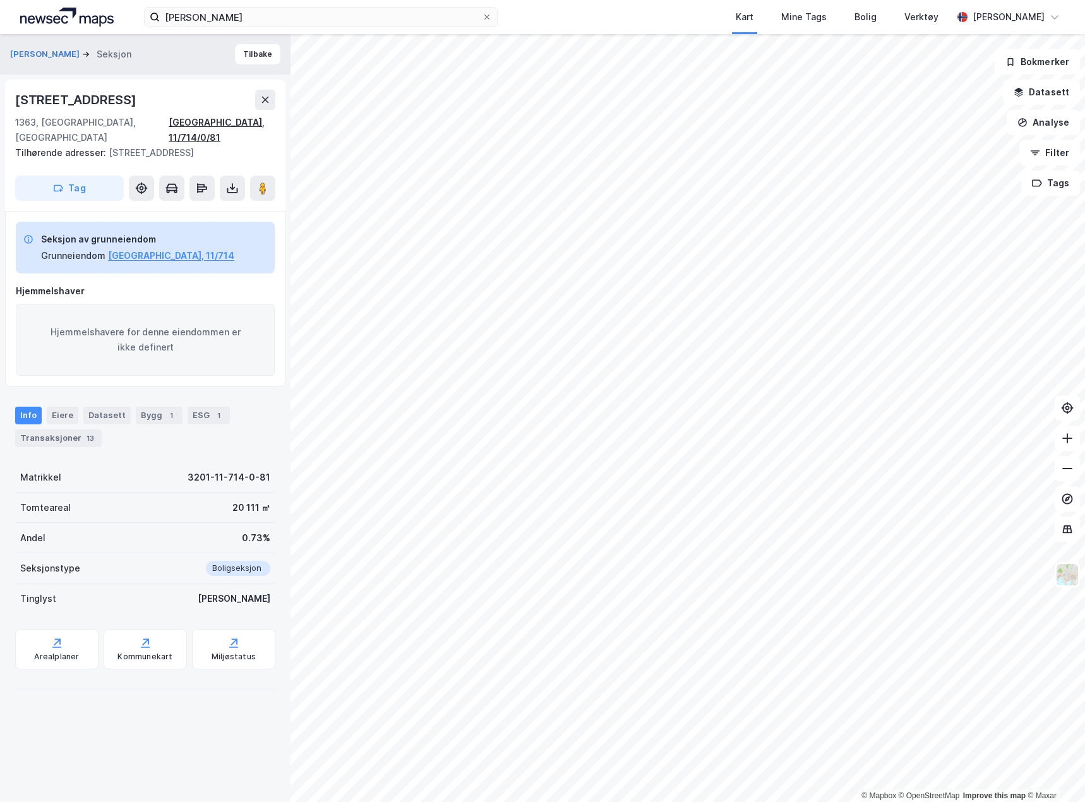
click at [208, 119] on div "[GEOGRAPHIC_DATA], 11/714/0/81" at bounding box center [222, 130] width 107 height 30
